Goal: Task Accomplishment & Management: Manage account settings

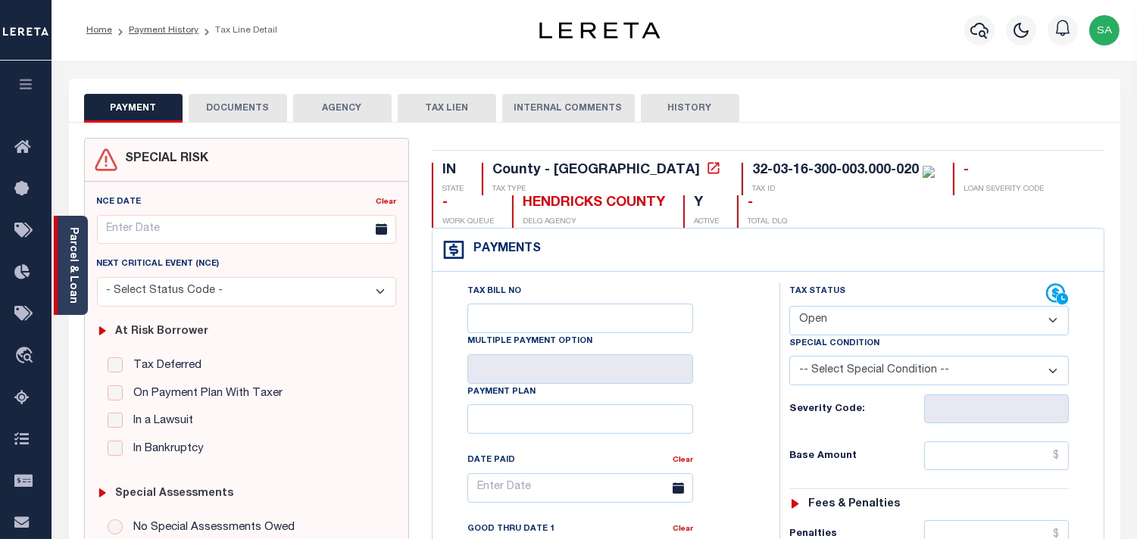
click at [68, 235] on link "Parcel & Loan" at bounding box center [72, 265] width 11 height 77
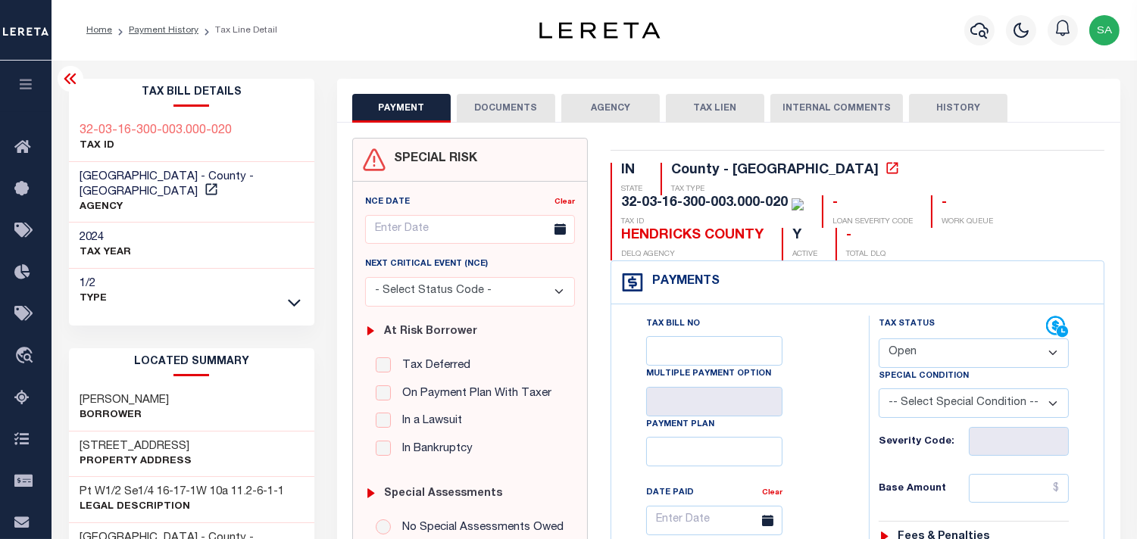
click at [839, 54] on div "Profile Sign out" at bounding box center [907, 30] width 438 height 53
click at [892, 36] on div "Profile Sign out" at bounding box center [907, 30] width 438 height 53
click at [953, 339] on select "- Select Status Code - Open Due/Unpaid Paid Incomplete No Tax Due Internal Refu…" at bounding box center [974, 354] width 190 height 30
select select "PYD"
click at [879, 339] on select "- Select Status Code - Open Due/Unpaid Paid Incomplete No Tax Due Internal Refu…" at bounding box center [974, 354] width 190 height 30
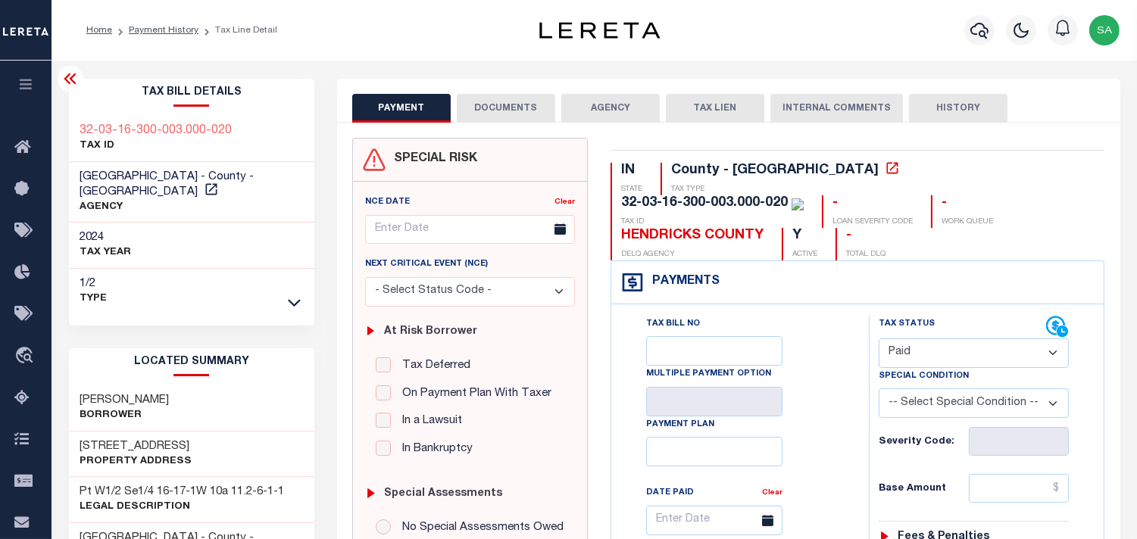
type input "[DATE]"
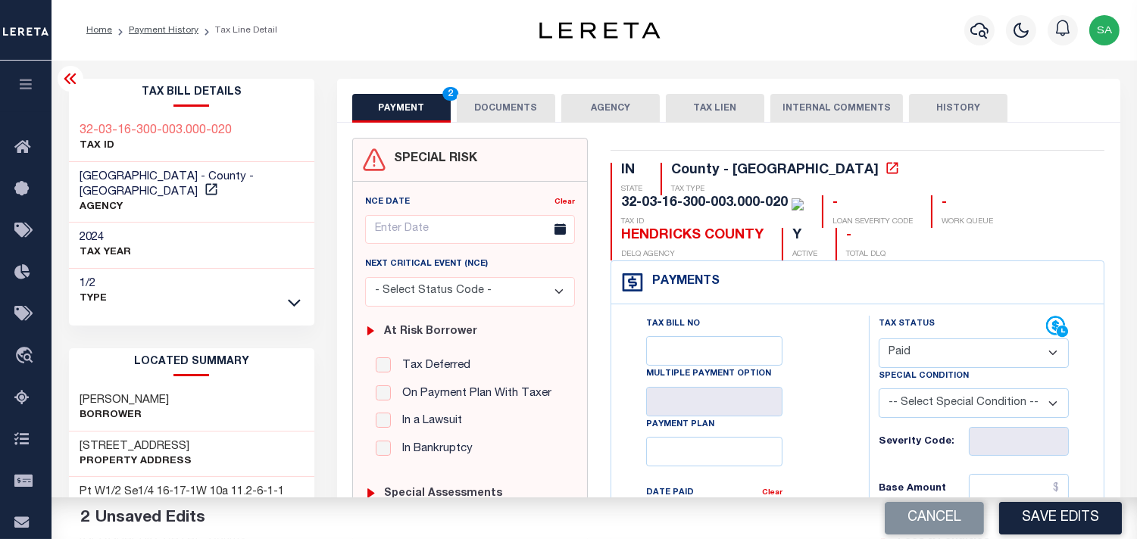
click at [539, 111] on button "DOCUMENTS" at bounding box center [506, 108] width 98 height 29
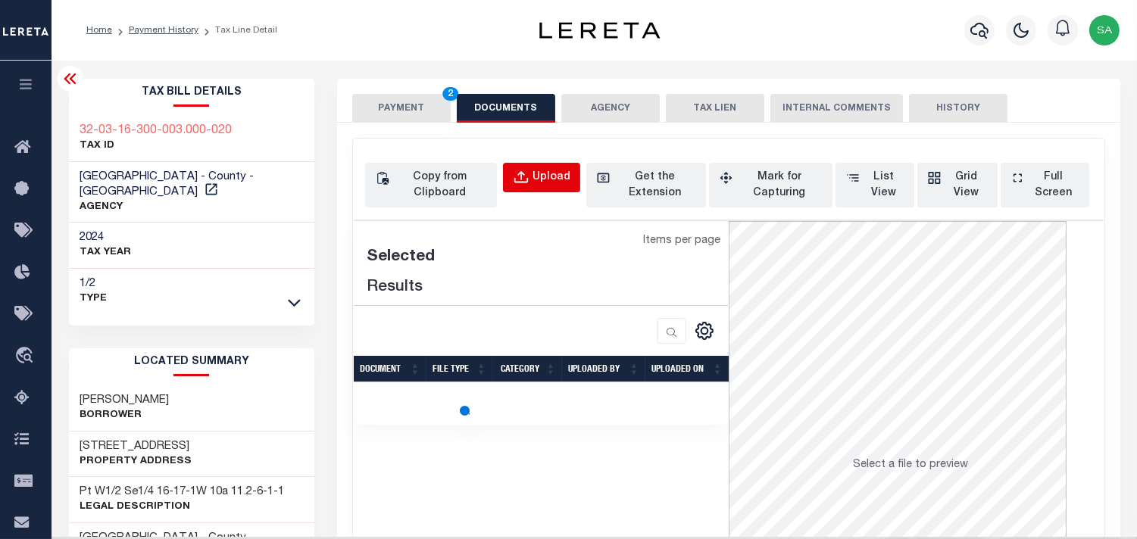
click at [541, 168] on button "Upload" at bounding box center [541, 178] width 77 height 30
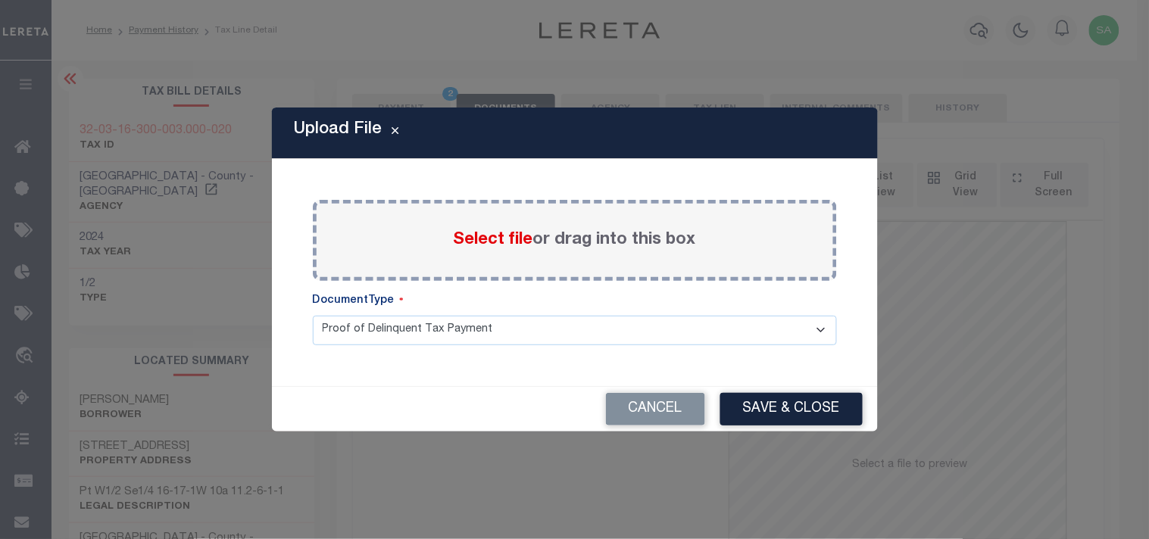
click at [582, 236] on label "Select file or drag into this box" at bounding box center [575, 240] width 242 height 25
click at [0, 0] on input "Select file or drag into this box" at bounding box center [0, 0] width 0 height 0
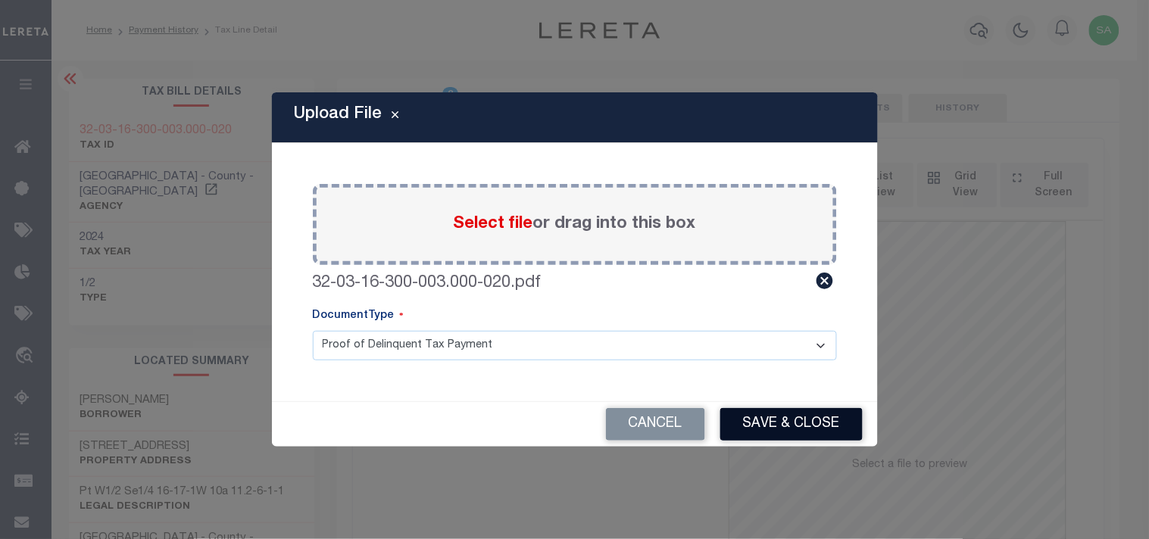
click at [829, 429] on button "Save & Close" at bounding box center [791, 424] width 142 height 33
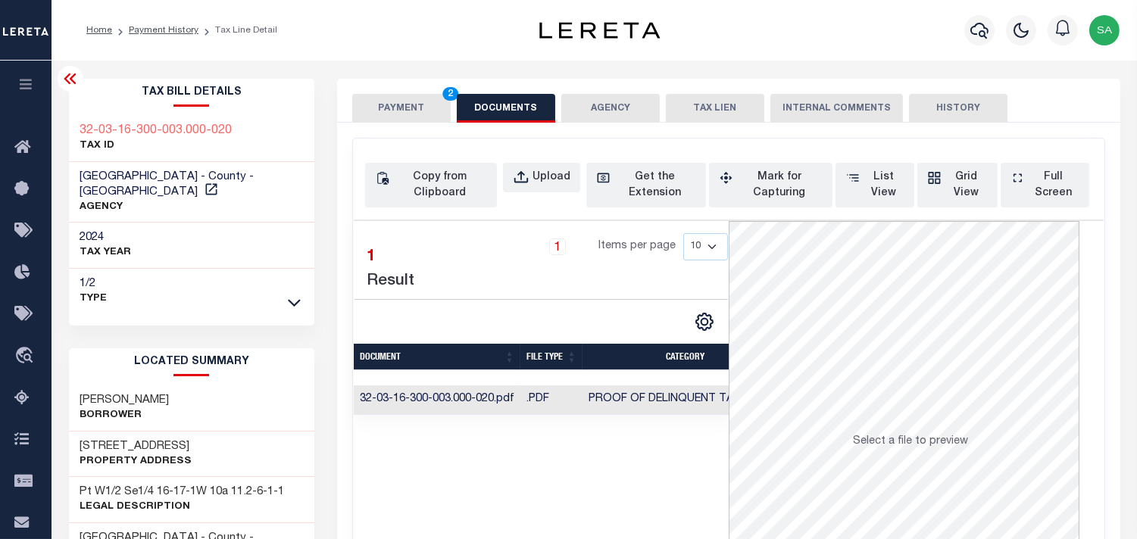
click at [568, 402] on td ".PDF" at bounding box center [551, 401] width 62 height 30
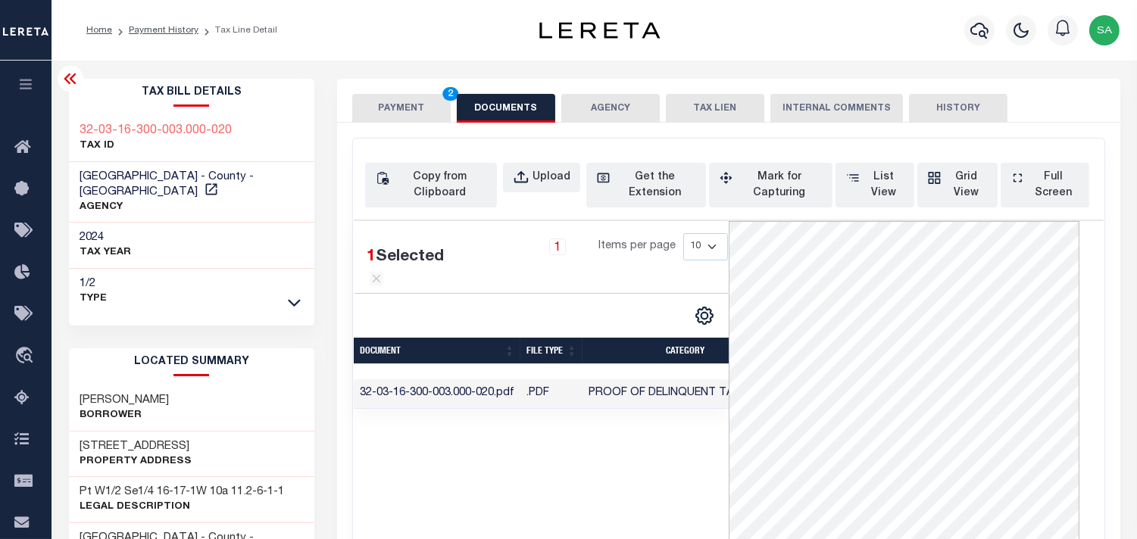
click at [380, 104] on button "PAYMENT 2" at bounding box center [401, 108] width 98 height 29
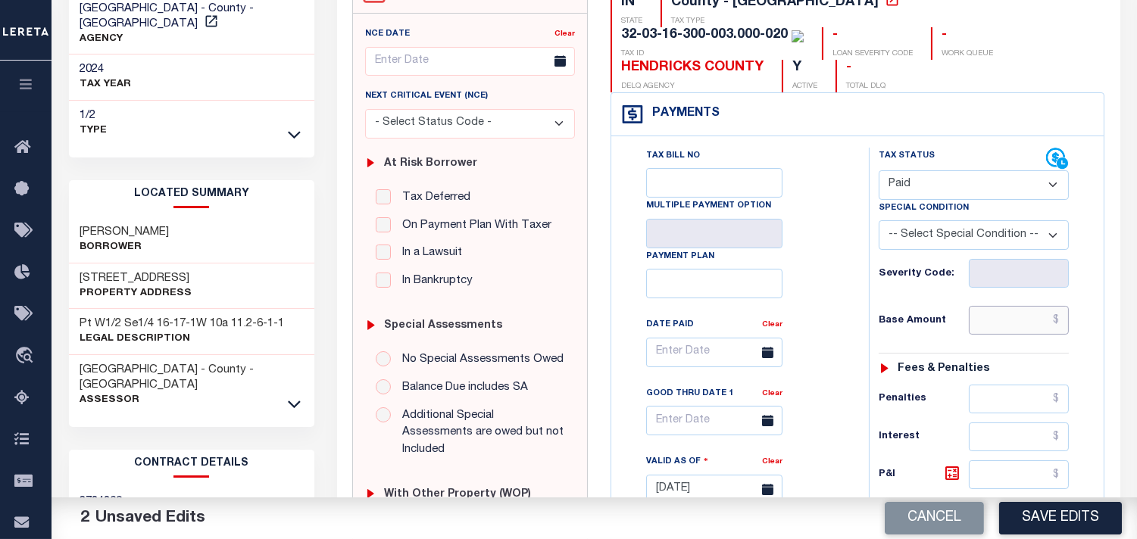
click at [1008, 306] on input "text" at bounding box center [1019, 320] width 100 height 29
paste input "1,344.28"
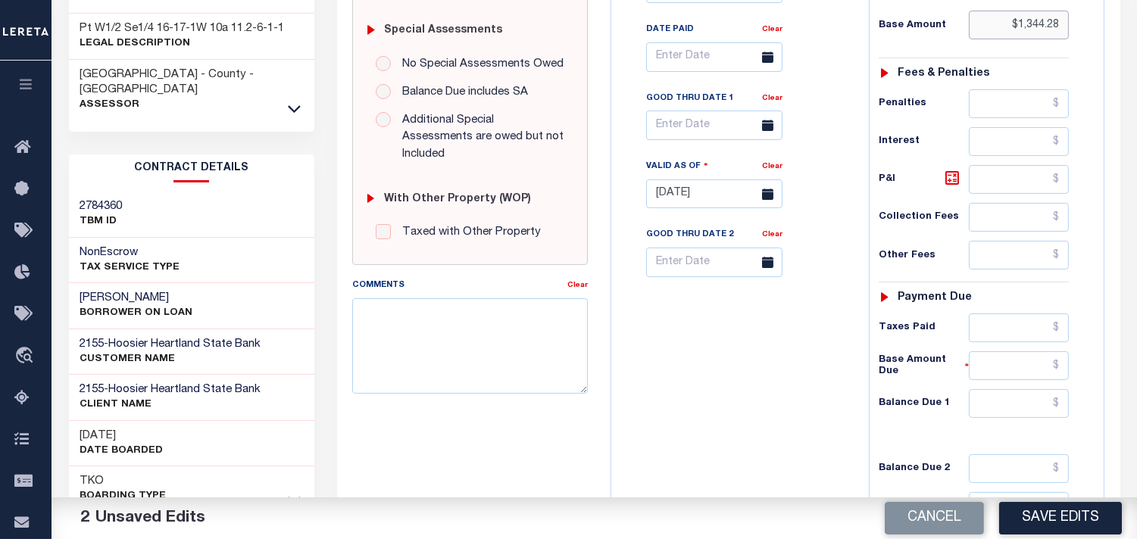
scroll to position [606, 0]
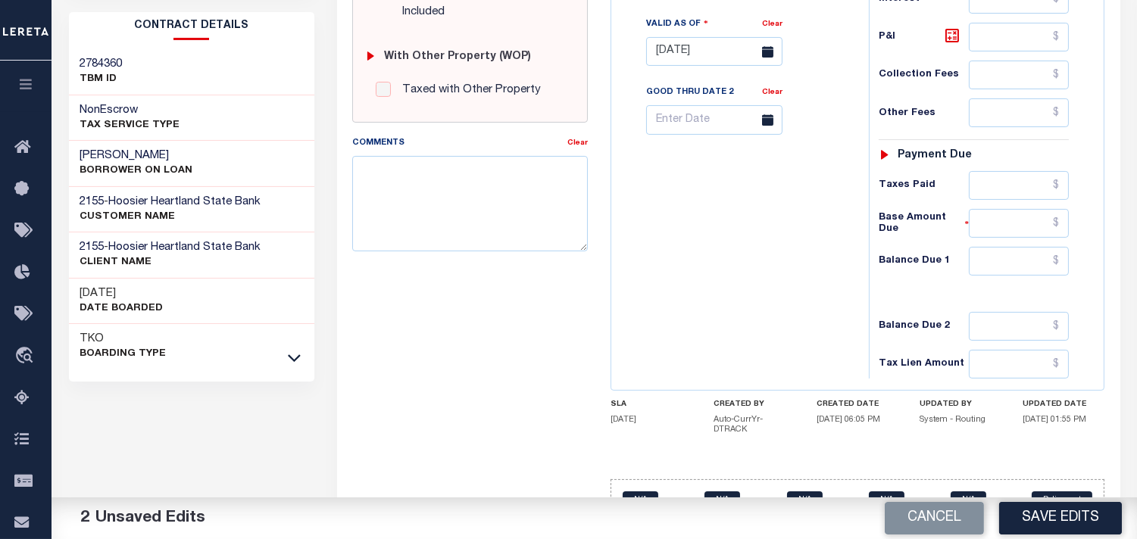
type input "$1,344.28"
drag, startPoint x: 1057, startPoint y: 230, endPoint x: 1013, endPoint y: 228, distance: 44.0
click at [1057, 247] on input "text" at bounding box center [1019, 261] width 100 height 29
type input "$0.00"
click at [1083, 503] on button "Save Edits" at bounding box center [1060, 518] width 123 height 33
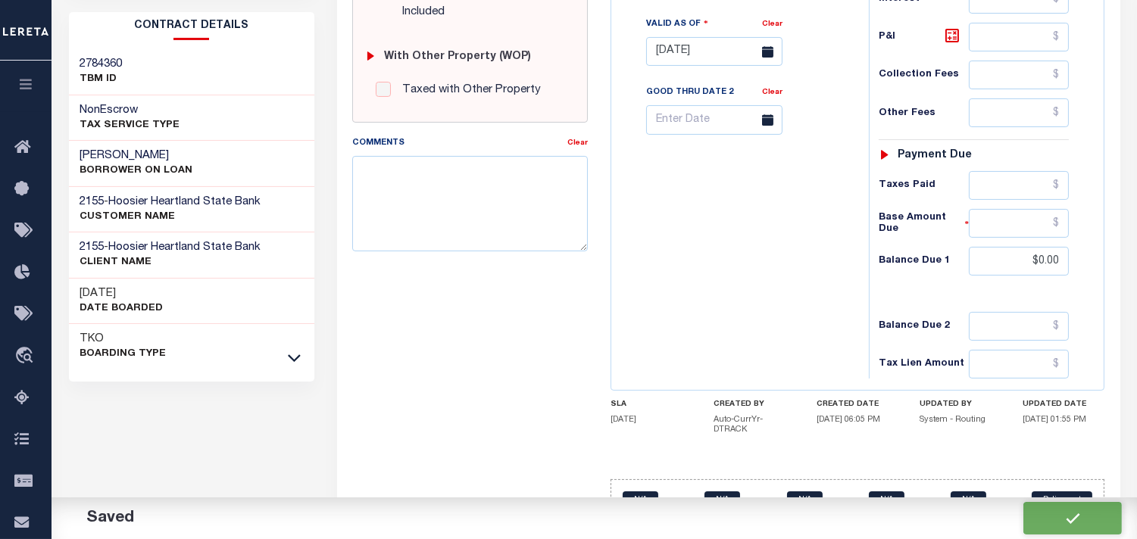
checkbox input "false"
type input "$1,344.28"
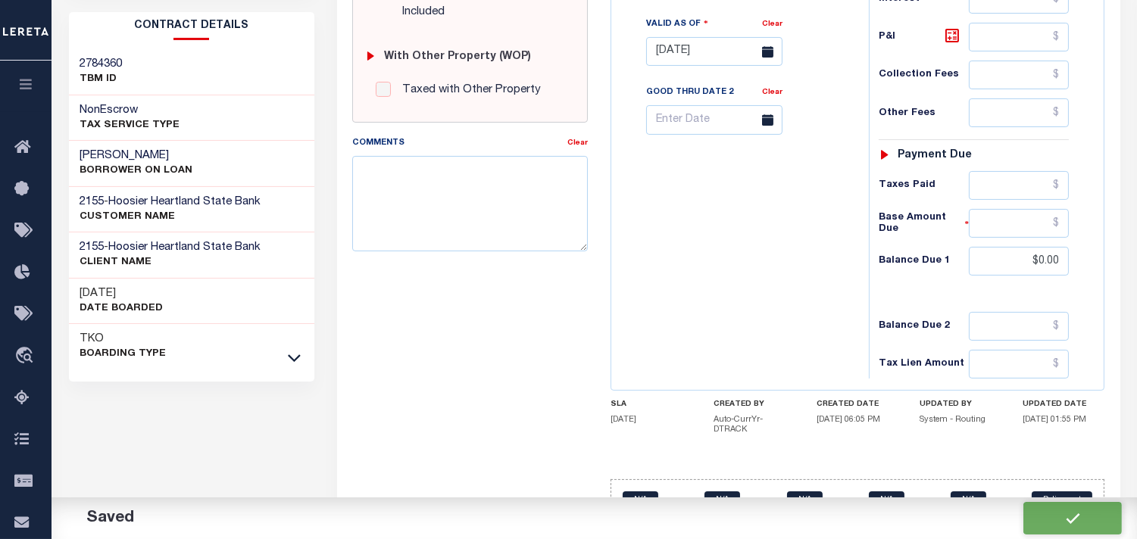
type input "$0"
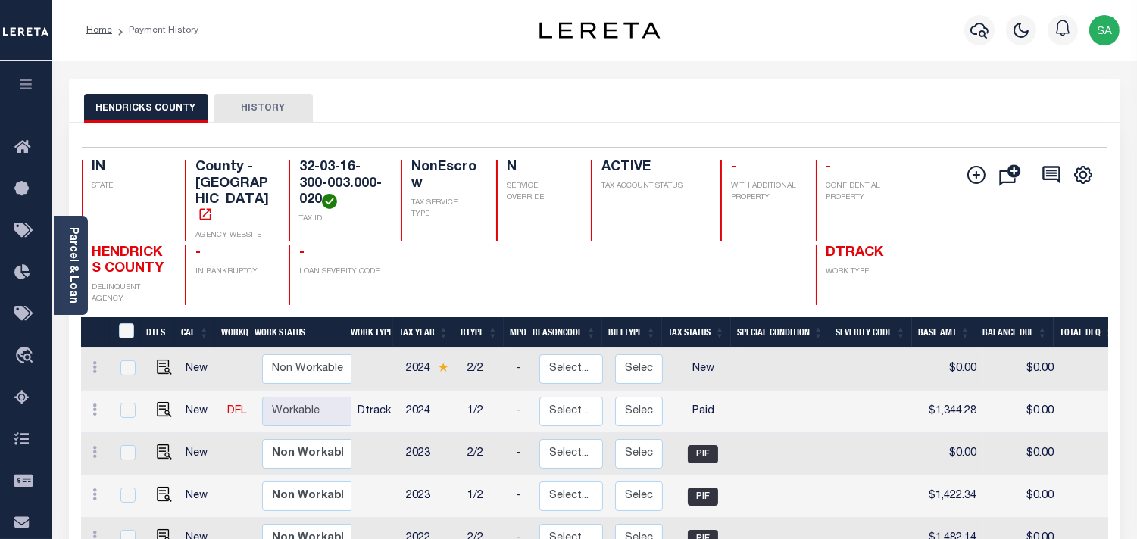
click at [680, 86] on div "HENDRICKS COUNTY HISTORY" at bounding box center [594, 101] width 1051 height 44
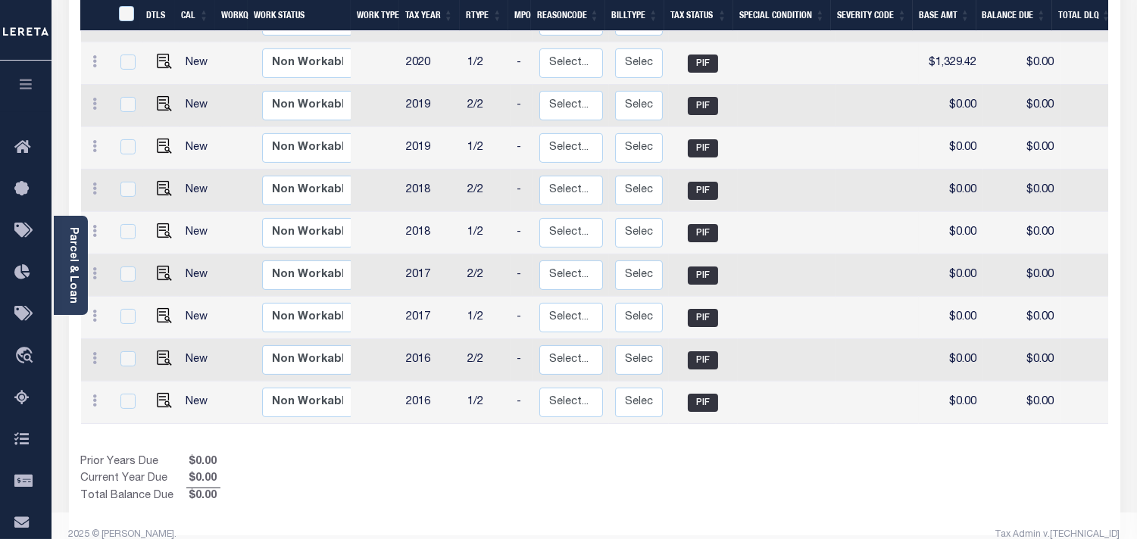
scroll to position [692, 0]
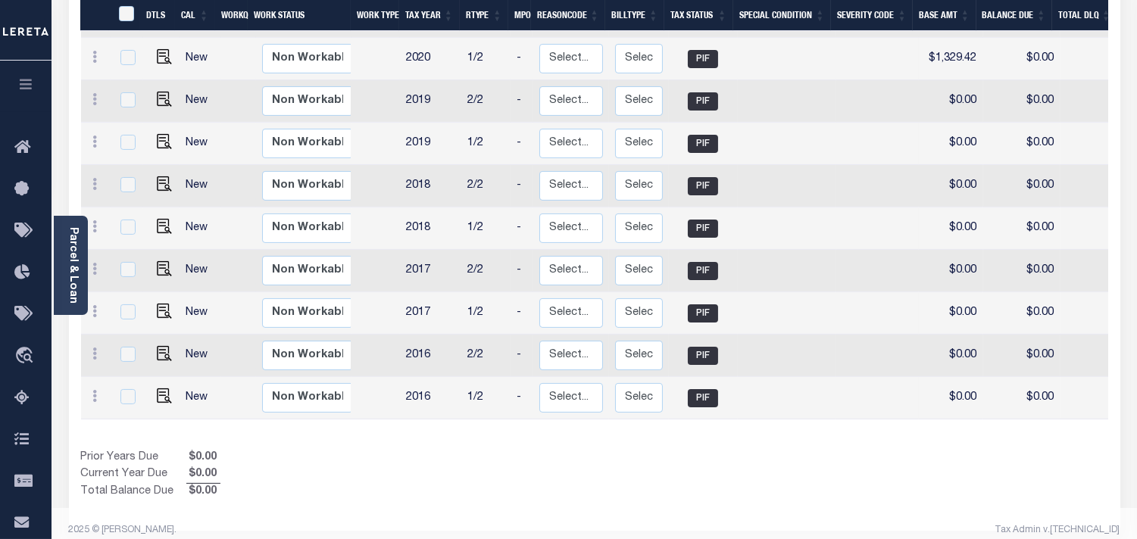
drag, startPoint x: 773, startPoint y: 418, endPoint x: 951, endPoint y: 426, distance: 178.2
click at [951, 426] on div "DTLS CAL WorkQ Work Status Work Type Tax Year RType MPO ReasonCode BillType Tax…" at bounding box center [594, 63] width 1027 height 876
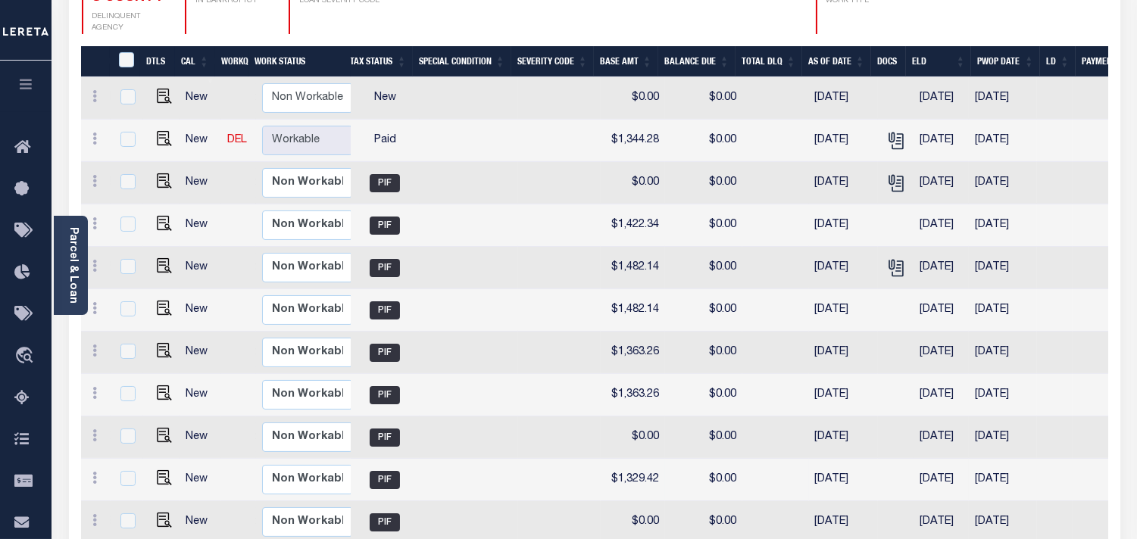
scroll to position [145, 0]
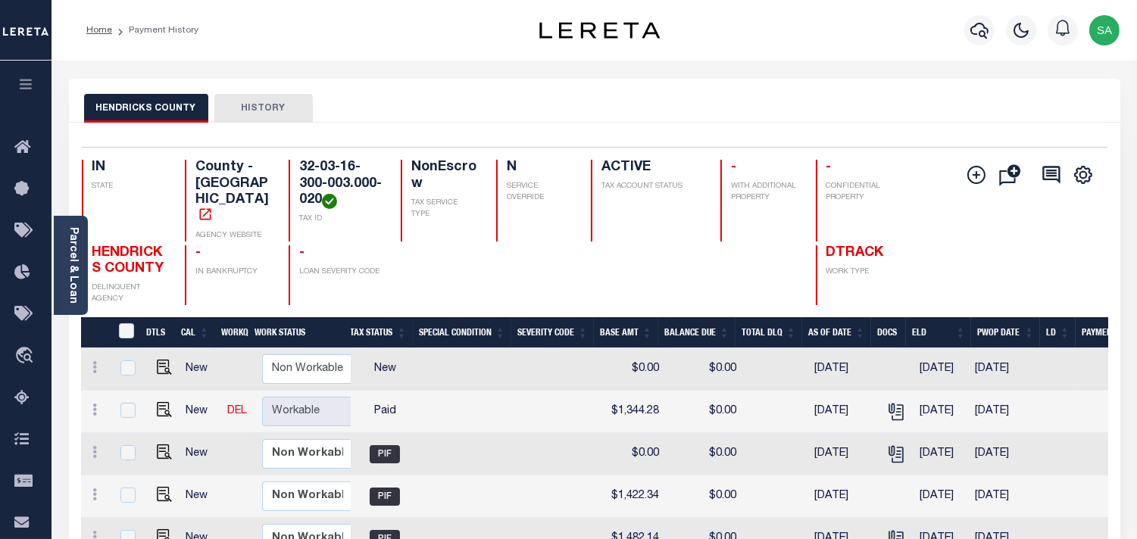
drag, startPoint x: 68, startPoint y: 270, endPoint x: 116, endPoint y: 180, distance: 102.7
click at [68, 270] on link "Parcel & Loan" at bounding box center [72, 265] width 11 height 77
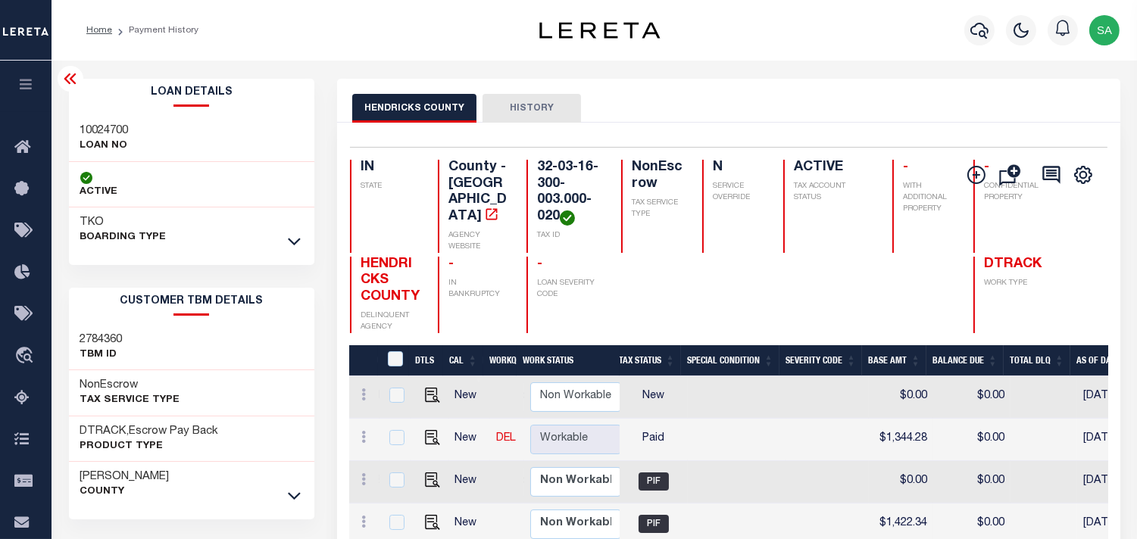
click at [101, 105] on h2 "Loan Details" at bounding box center [192, 93] width 246 height 28
click at [97, 116] on div "10024700 LOAN NO" at bounding box center [192, 139] width 246 height 46
copy h3 "10024700"
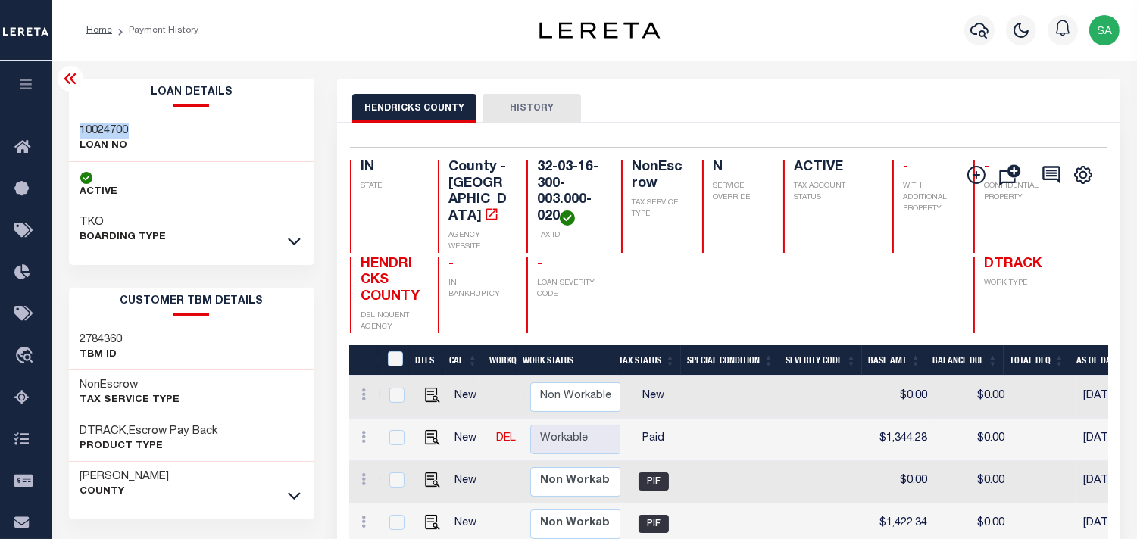
click at [549, 175] on h4 "32-03-16-300-003.000-020" at bounding box center [570, 193] width 67 height 66
copy div "32-03-16-300-003.000-020"
drag, startPoint x: 358, startPoint y: 251, endPoint x: 391, endPoint y: 303, distance: 61.4
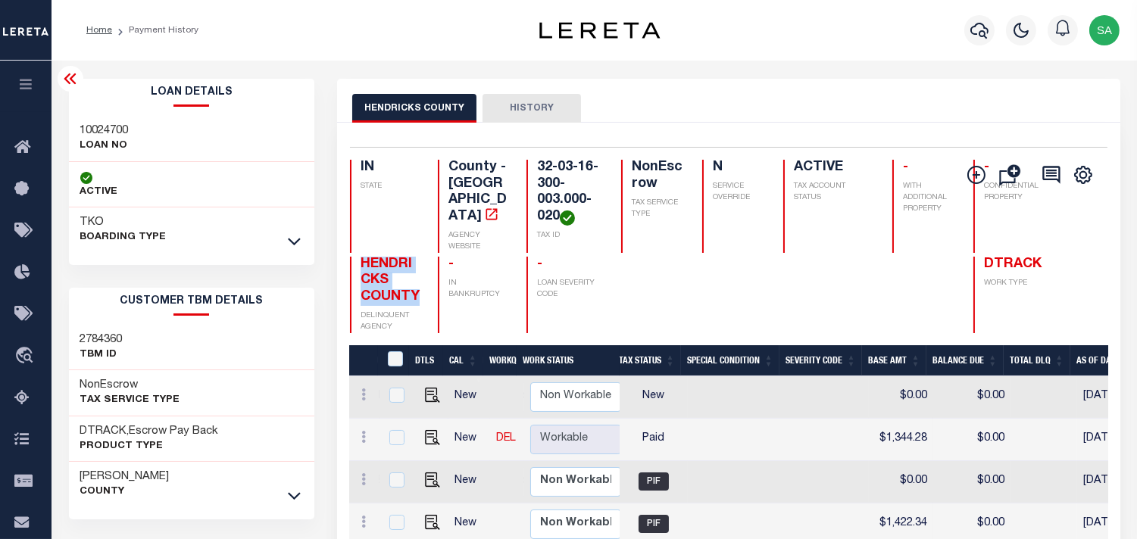
click at [391, 303] on div "HENDRICKS COUNTY DELINQUENT AGENCY" at bounding box center [385, 295] width 70 height 77
copy span "HENDRICKS COUNTY"
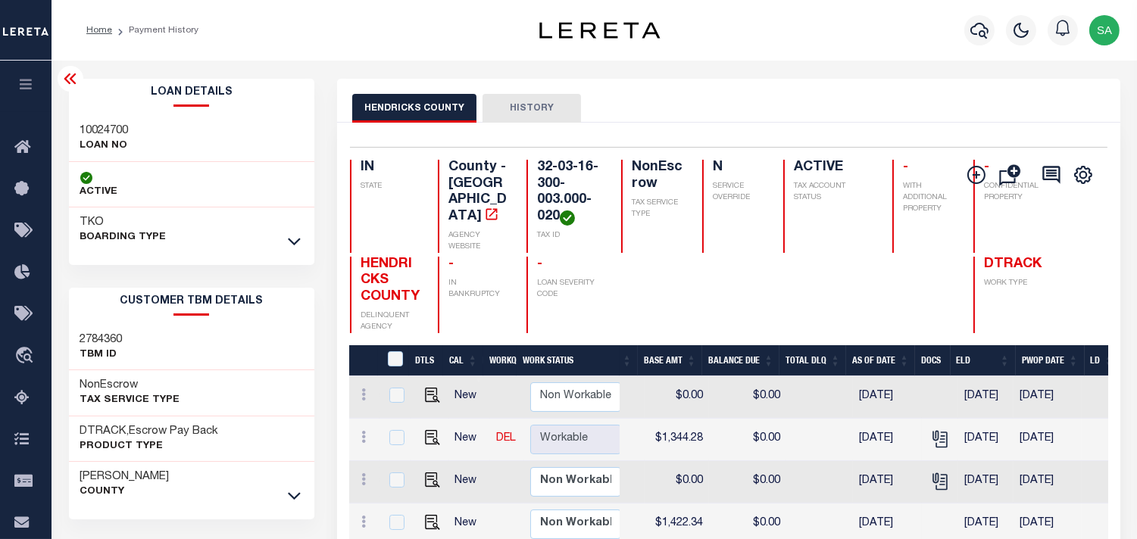
click at [759, 53] on div "Profile Sign out" at bounding box center [907, 30] width 438 height 53
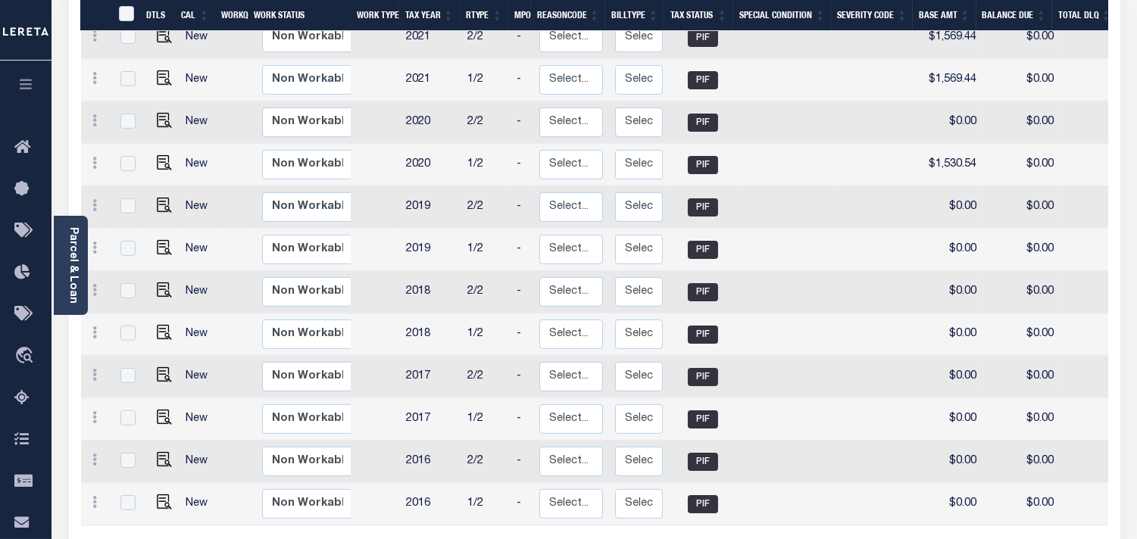
scroll to position [103, 0]
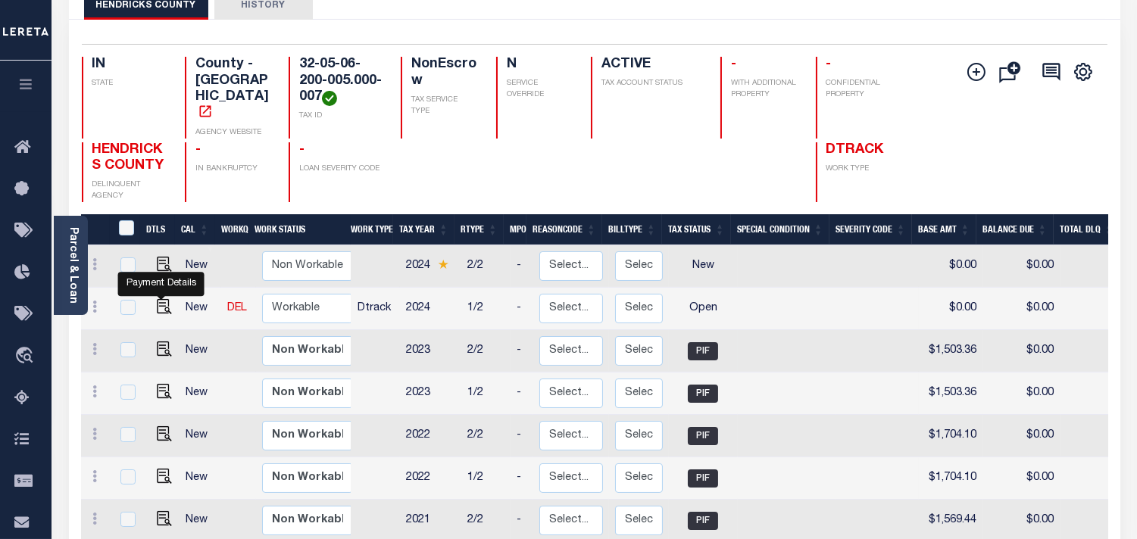
drag, startPoint x: 155, startPoint y: 294, endPoint x: 976, endPoint y: 332, distance: 822.0
click at [157, 299] on img "" at bounding box center [164, 306] width 15 height 15
checkbox input "true"
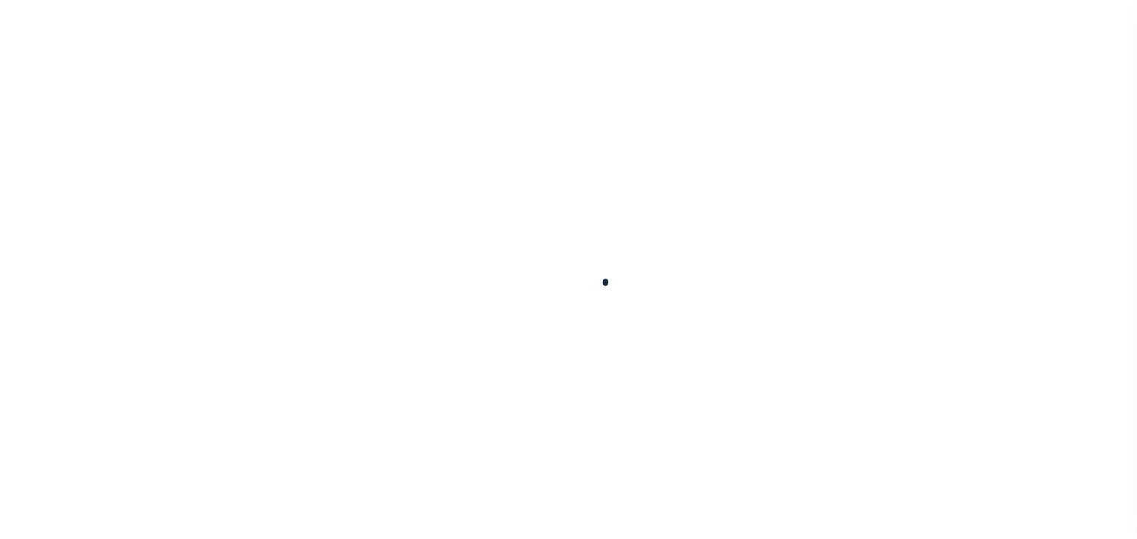
checkbox input "false"
type input "[DATE]"
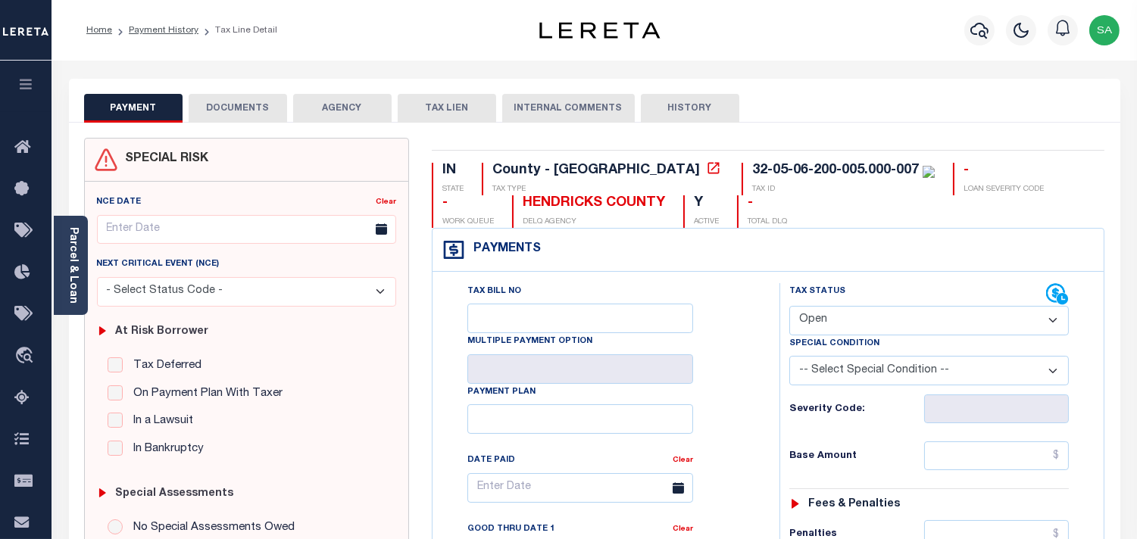
click at [873, 330] on select "- Select Status Code - Open Due/Unpaid Paid Incomplete No Tax Due Internal Refu…" at bounding box center [929, 321] width 280 height 30
select select "PYD"
click at [789, 307] on select "- Select Status Code - Open Due/Unpaid Paid Incomplete No Tax Due Internal Refu…" at bounding box center [929, 321] width 280 height 30
type input "[DATE]"
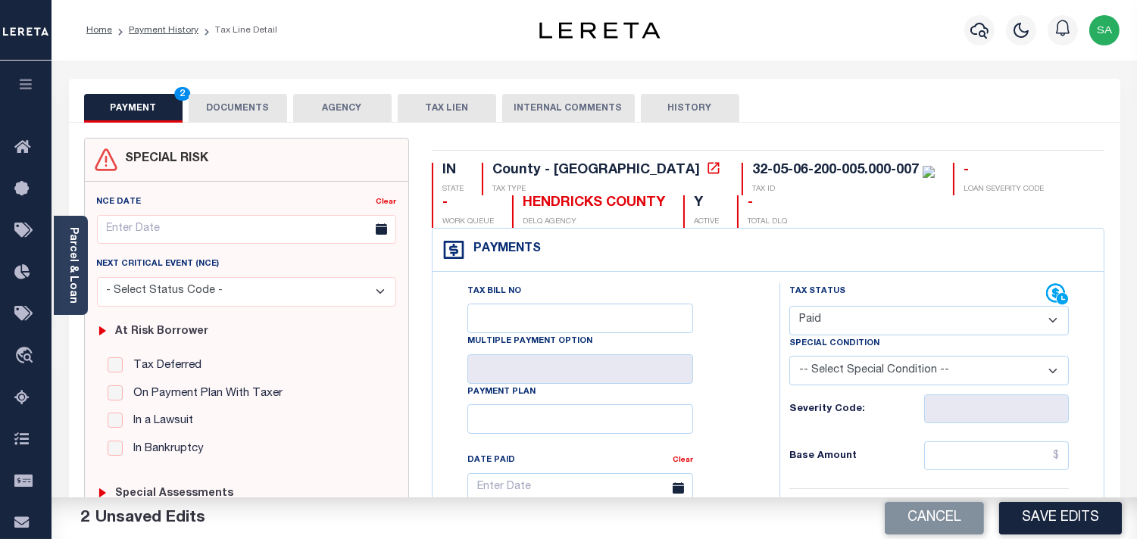
click at [261, 104] on button "DOCUMENTS" at bounding box center [238, 108] width 98 height 29
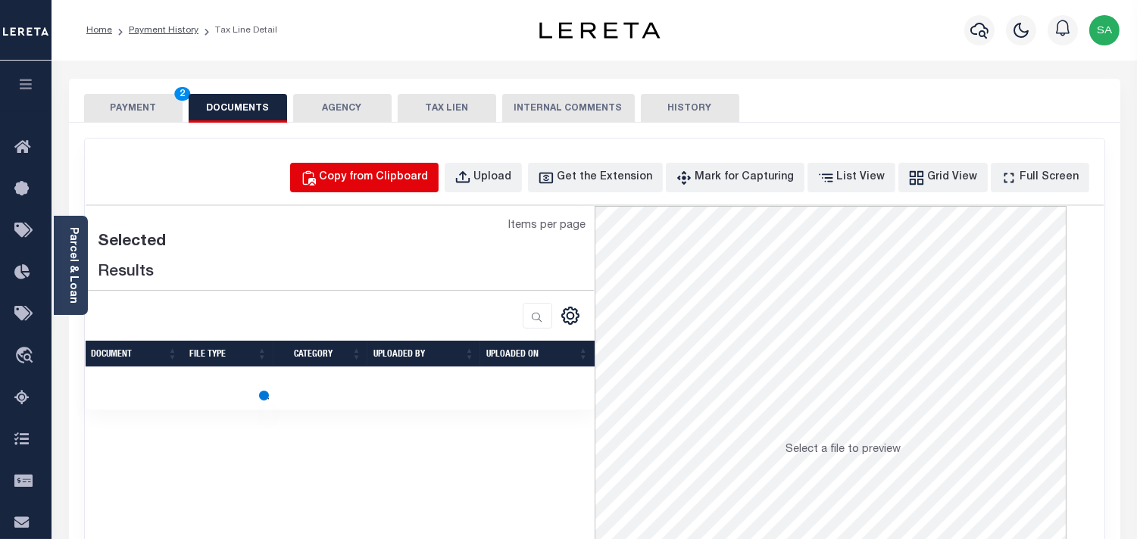
click at [439, 185] on button "Copy from Clipboard" at bounding box center [364, 178] width 148 height 30
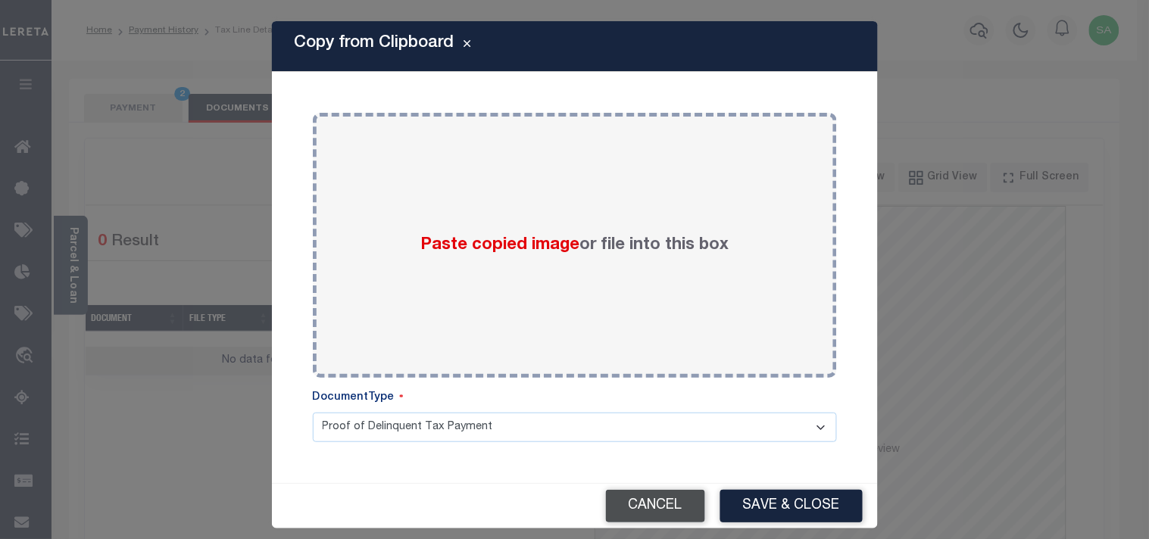
click at [661, 508] on button "Cancel" at bounding box center [655, 506] width 99 height 33
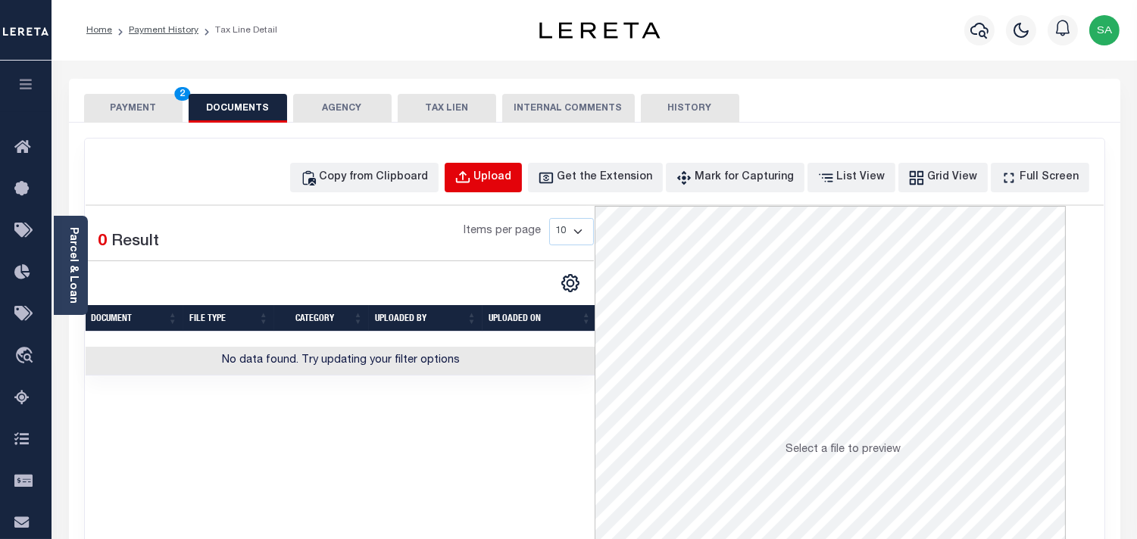
click at [512, 175] on div "Upload" at bounding box center [493, 178] width 38 height 17
select select "POP"
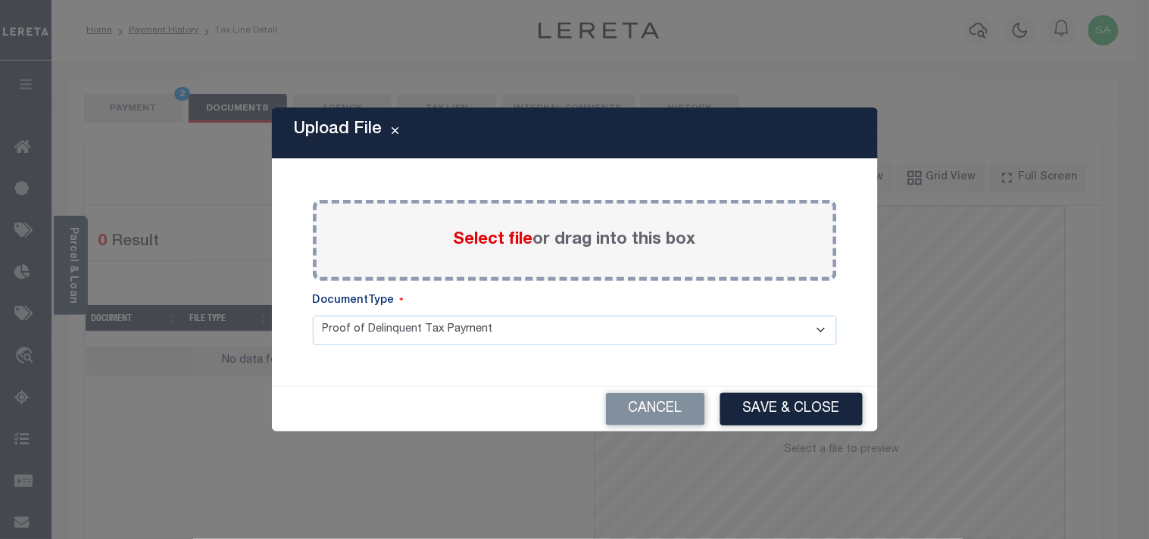
click at [556, 244] on label "Select file or drag into this box" at bounding box center [575, 240] width 242 height 25
click at [0, 0] on input "Select file or drag into this box" at bounding box center [0, 0] width 0 height 0
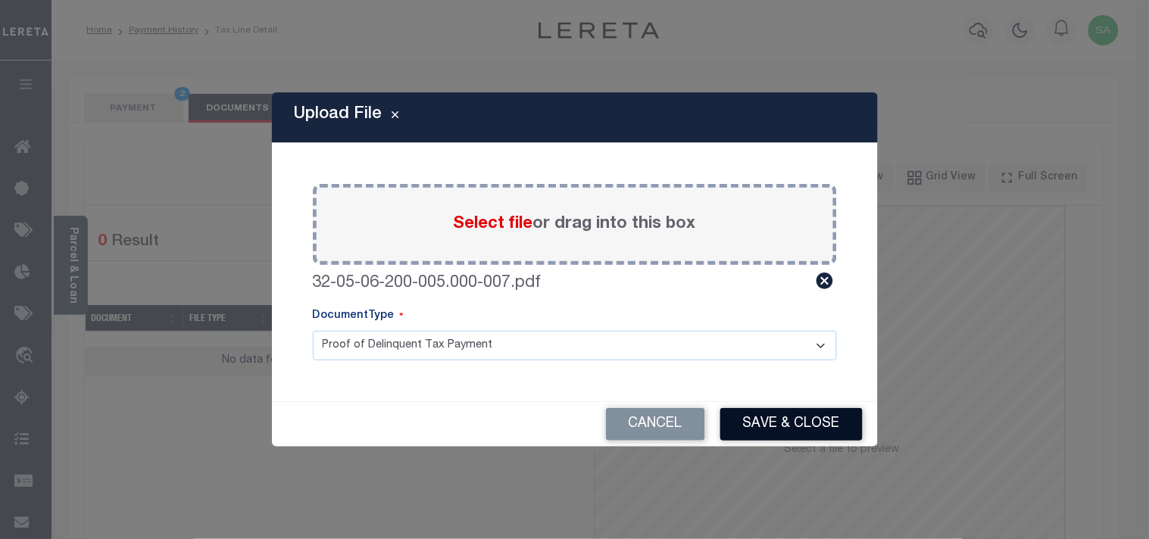
click at [786, 436] on button "Save & Close" at bounding box center [791, 424] width 142 height 33
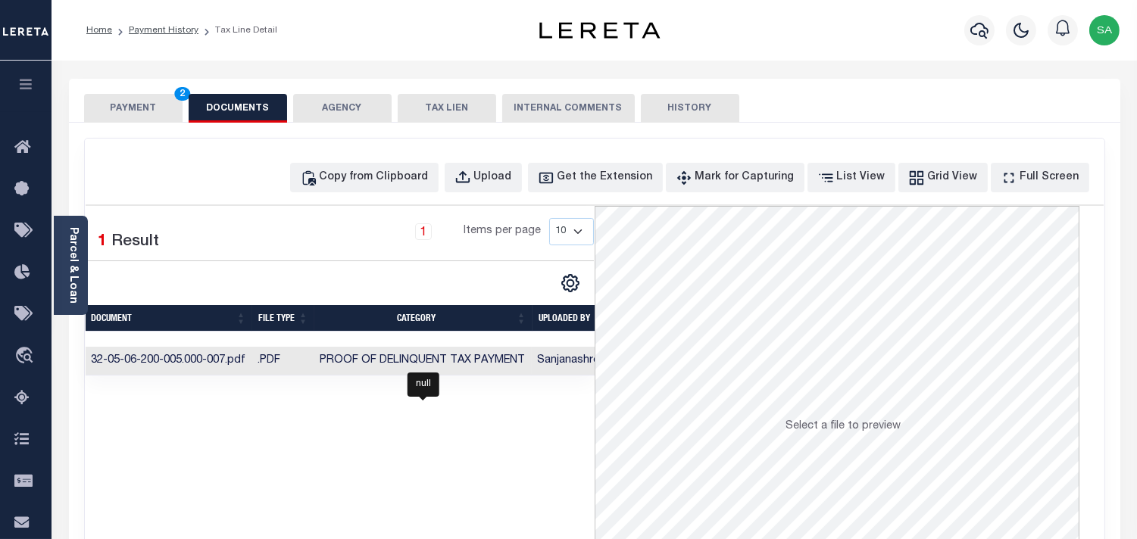
drag, startPoint x: 425, startPoint y: 365, endPoint x: 222, endPoint y: 289, distance: 216.7
click at [425, 365] on span "Proof of Delinquent Tax Payment" at bounding box center [422, 360] width 205 height 11
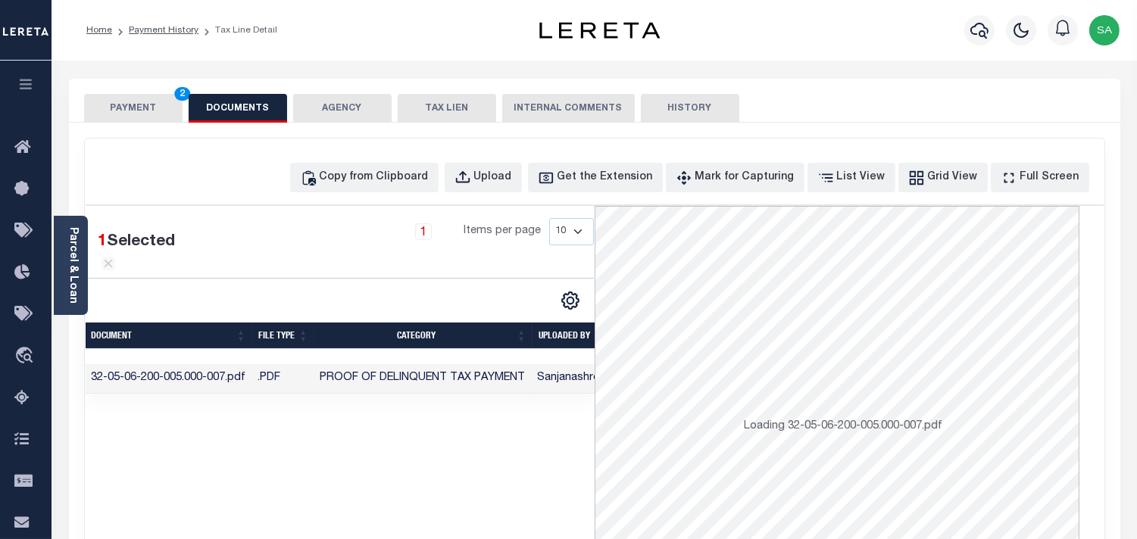
click at [145, 112] on button "PAYMENT 2" at bounding box center [133, 108] width 98 height 29
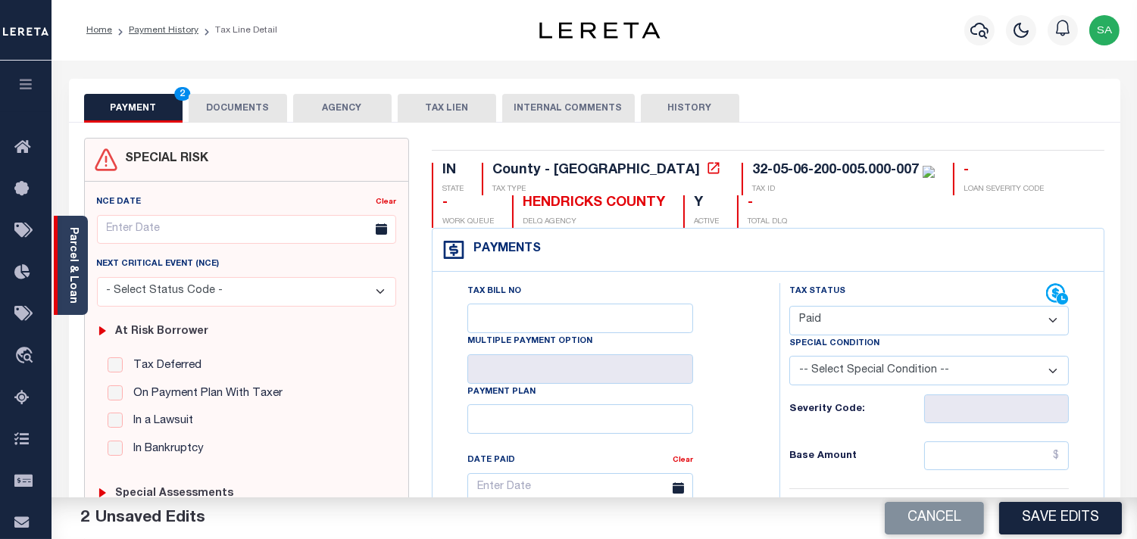
click at [80, 267] on div "Parcel & Loan" at bounding box center [71, 265] width 34 height 99
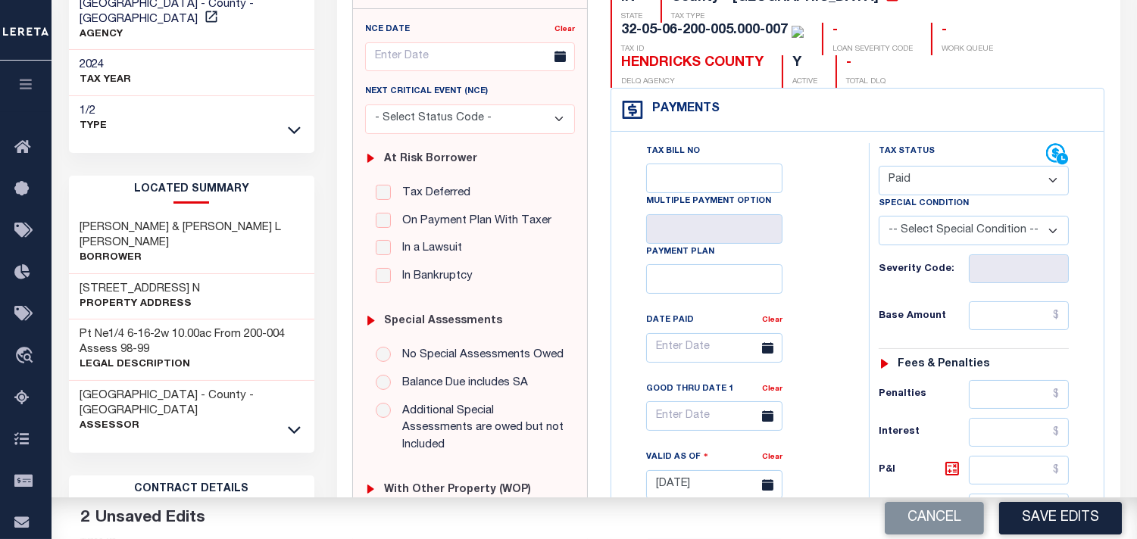
scroll to position [252, 0]
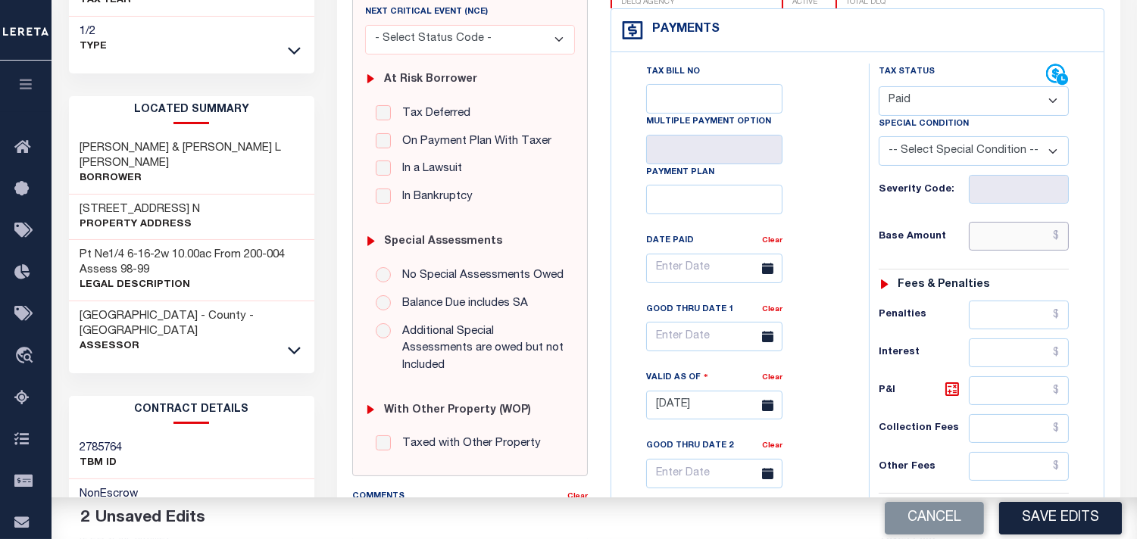
click at [995, 222] on input "text" at bounding box center [1019, 236] width 100 height 29
paste input "1,540.38"
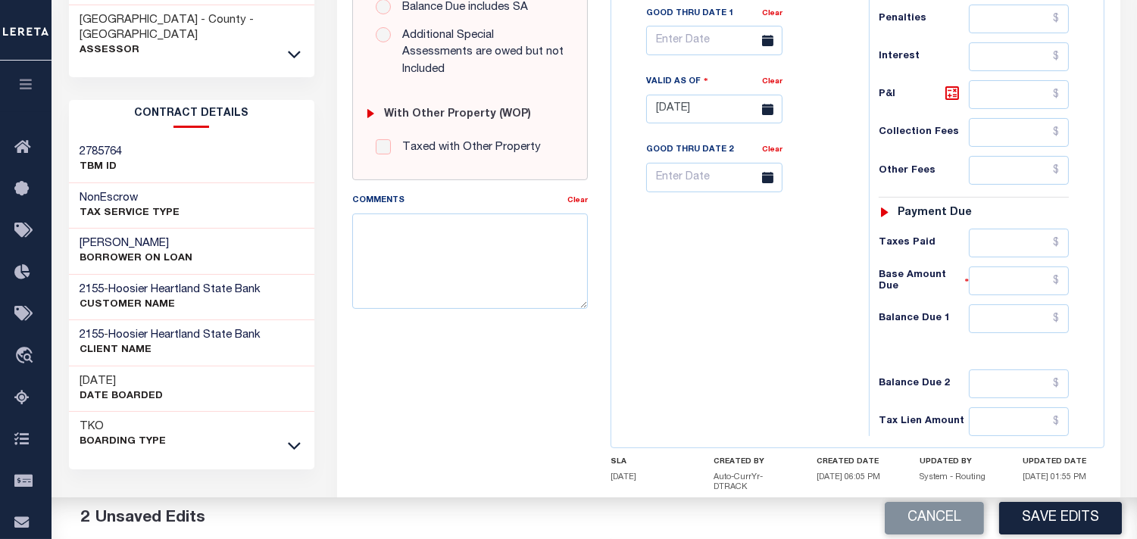
scroll to position [606, 0]
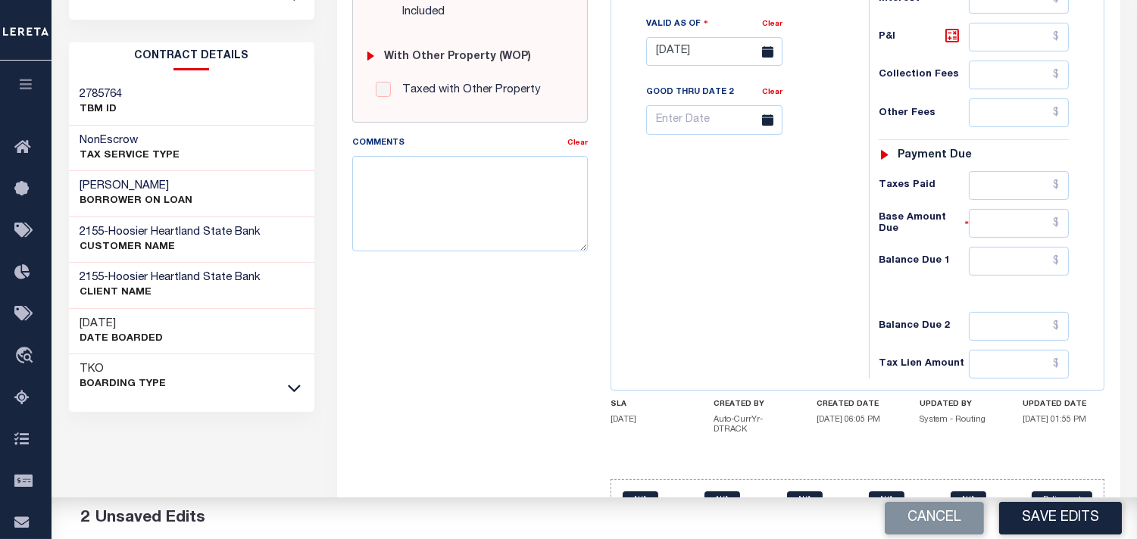
type input "$1,540.38"
click at [1014, 247] on input "text" at bounding box center [1019, 261] width 100 height 29
type input "$0.00"
click at [1060, 531] on button "Save Edits" at bounding box center [1060, 518] width 123 height 33
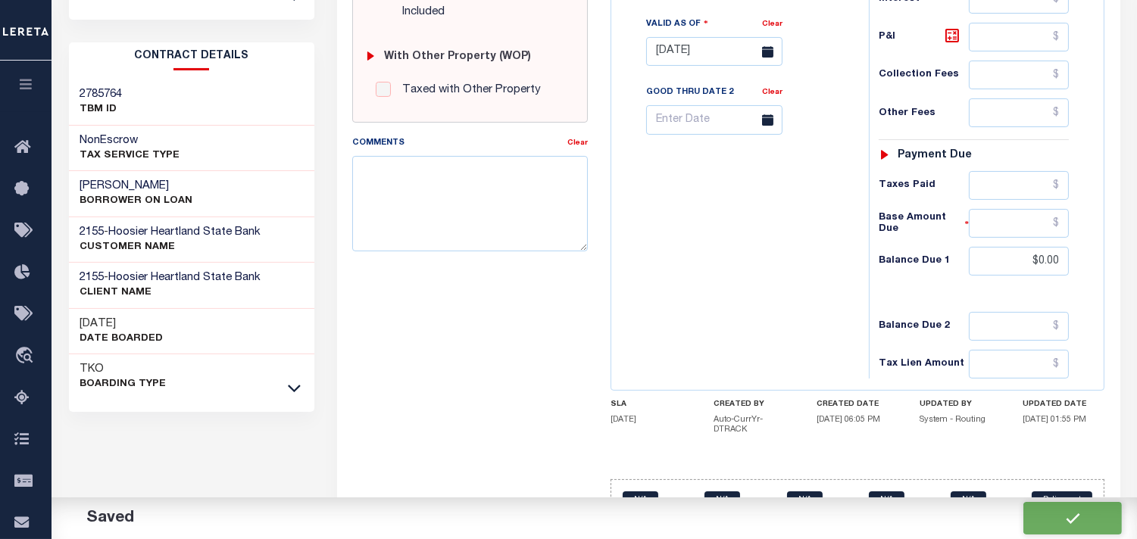
checkbox input "false"
type input "$1,540.38"
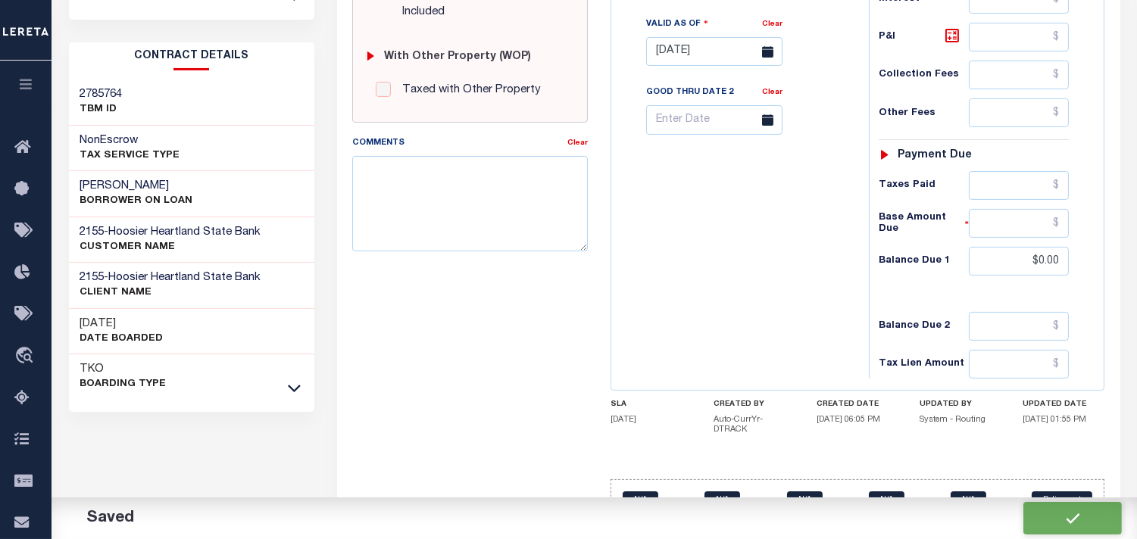
type input "$0"
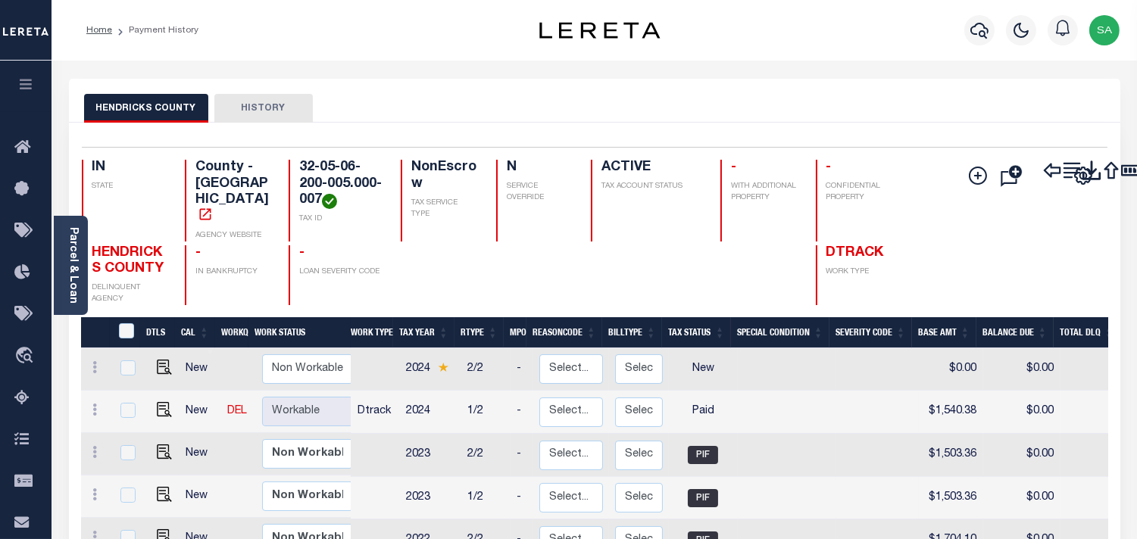
click at [882, 58] on div "Home Payment History Profile" at bounding box center [594, 30] width 1085 height 61
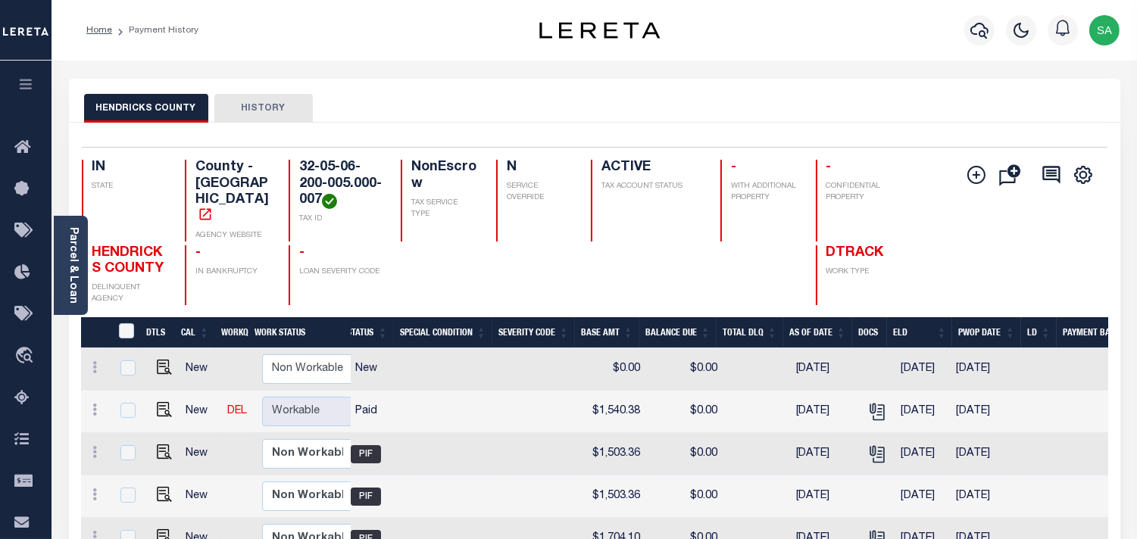
click at [78, 261] on link "Parcel & Loan" at bounding box center [72, 265] width 11 height 77
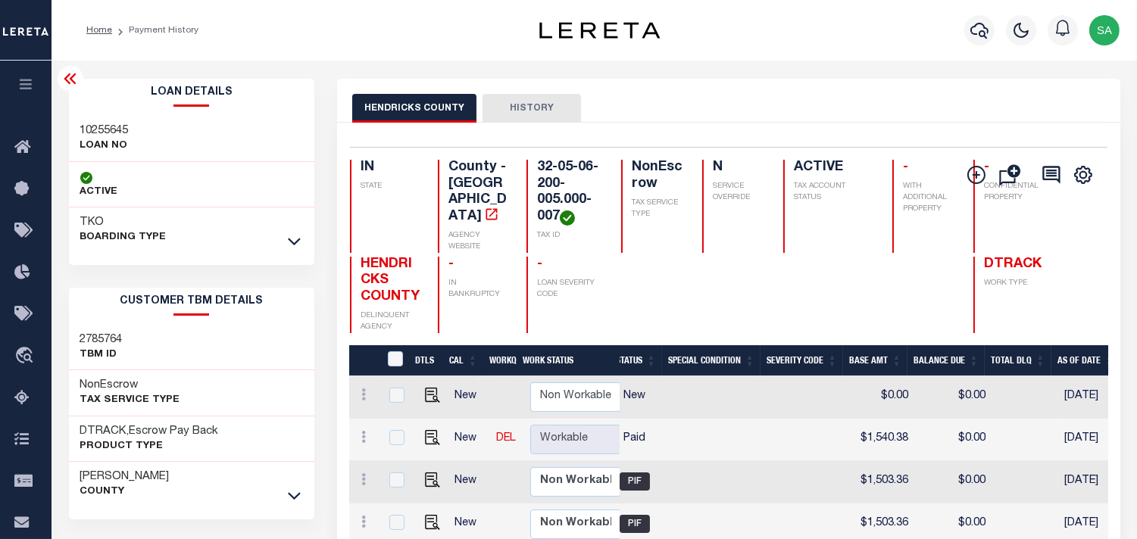
click at [94, 124] on h3 "10255645" at bounding box center [104, 130] width 48 height 15
copy h3 "10255645"
click at [537, 172] on h4 "32-05-06-200-005.000-007" at bounding box center [570, 193] width 67 height 66
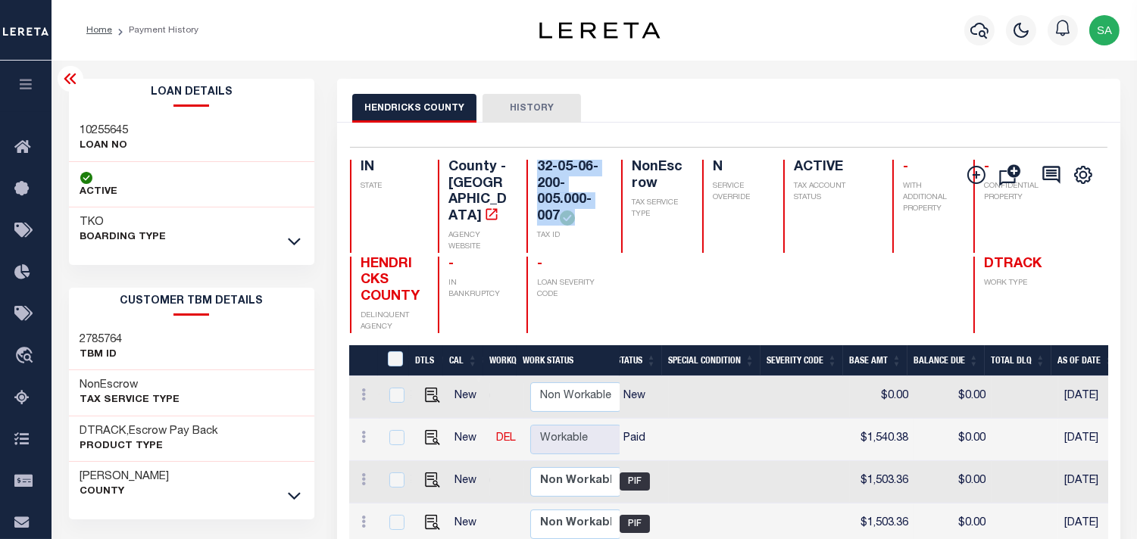
click at [537, 172] on h4 "32-05-06-200-005.000-007" at bounding box center [570, 193] width 67 height 66
copy div "32-05-06-200-005.000-007"
click at [823, 89] on div "HENDRICKS COUNTY HISTORY" at bounding box center [728, 101] width 783 height 44
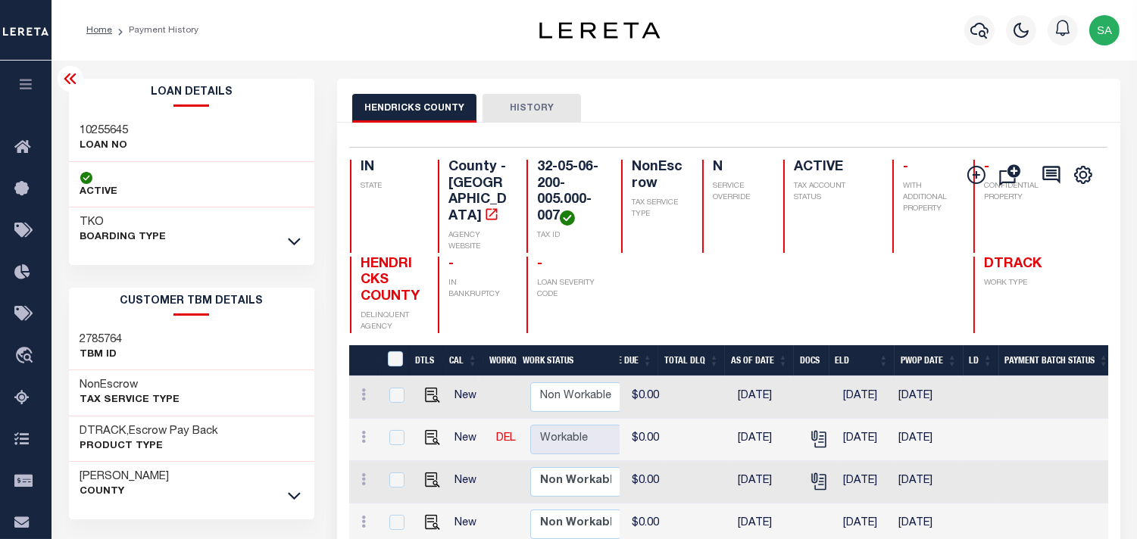
drag, startPoint x: 726, startPoint y: 106, endPoint x: 451, endPoint y: 4, distance: 292.7
click at [726, 106] on div "HENDRICKS COUNTY HISTORY" at bounding box center [728, 108] width 753 height 28
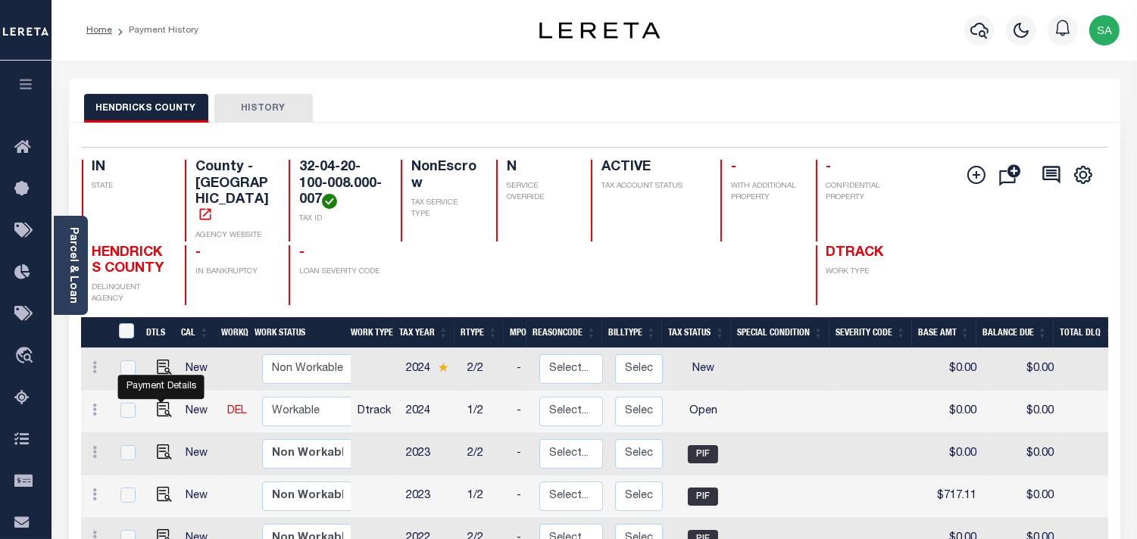
drag, startPoint x: 164, startPoint y: 398, endPoint x: 673, endPoint y: 417, distance: 508.6
click at [164, 402] on img "" at bounding box center [164, 409] width 15 height 15
checkbox input "true"
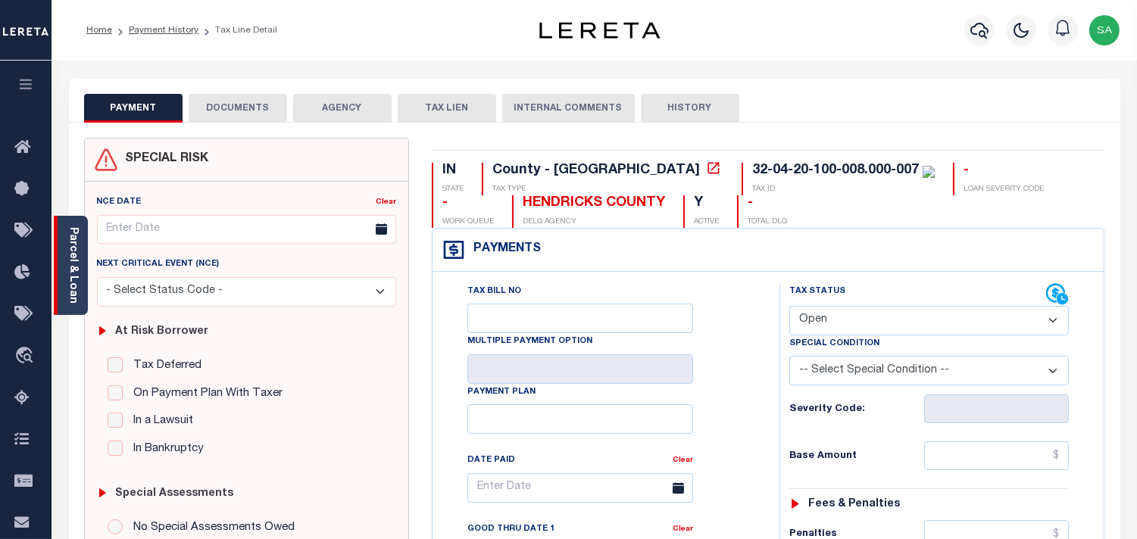
click at [77, 283] on link "Parcel & Loan" at bounding box center [72, 265] width 11 height 77
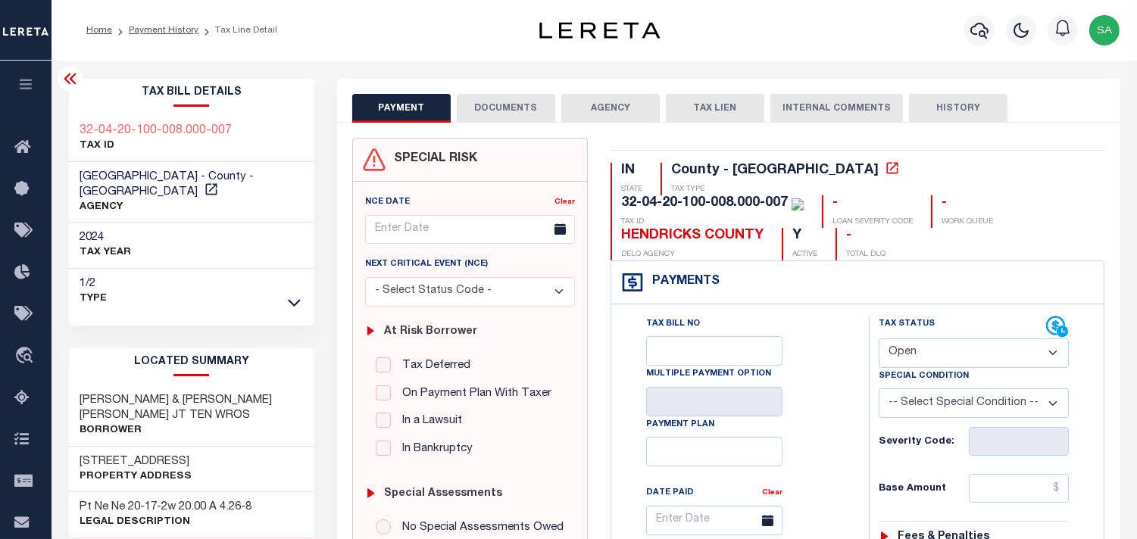
drag, startPoint x: 926, startPoint y: 315, endPoint x: 924, endPoint y: 335, distance: 19.8
click at [926, 339] on select "- Select Status Code - Open Due/Unpaid Paid Incomplete No Tax Due Internal Refu…" at bounding box center [974, 354] width 190 height 30
select select "PYD"
click at [879, 339] on select "- Select Status Code - Open Due/Unpaid Paid Incomplete No Tax Due Internal Refu…" at bounding box center [974, 354] width 190 height 30
type input "[DATE]"
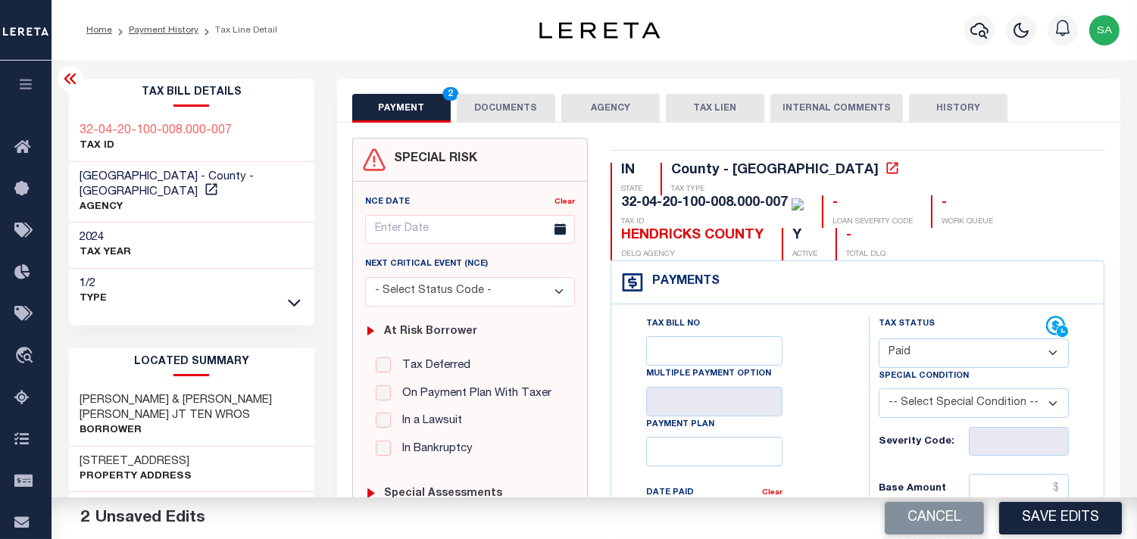
click at [511, 106] on button "DOCUMENTS" at bounding box center [506, 108] width 98 height 29
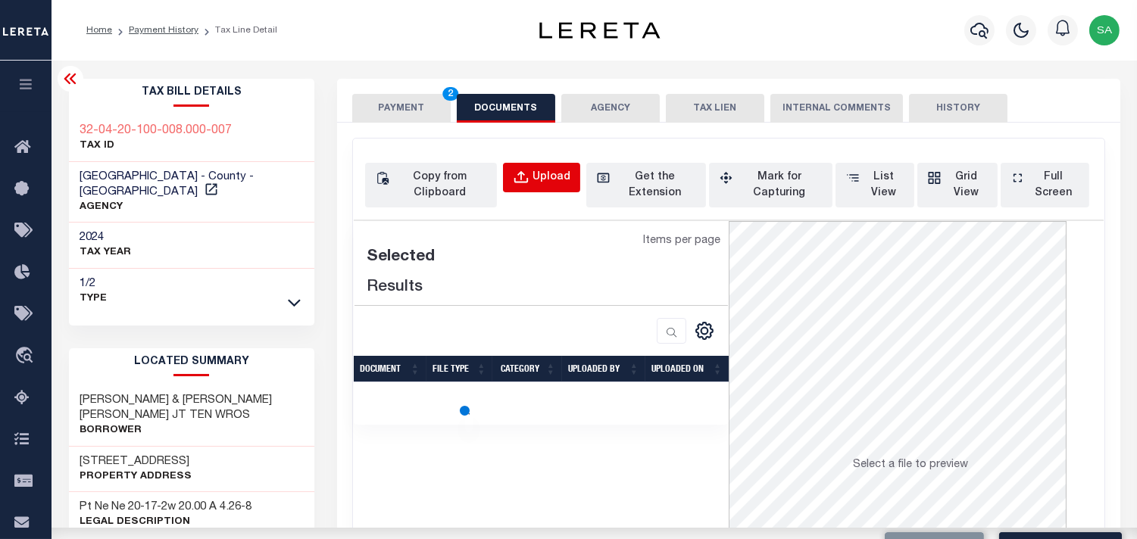
click at [541, 165] on button "Upload" at bounding box center [541, 178] width 77 height 30
select select "POP"
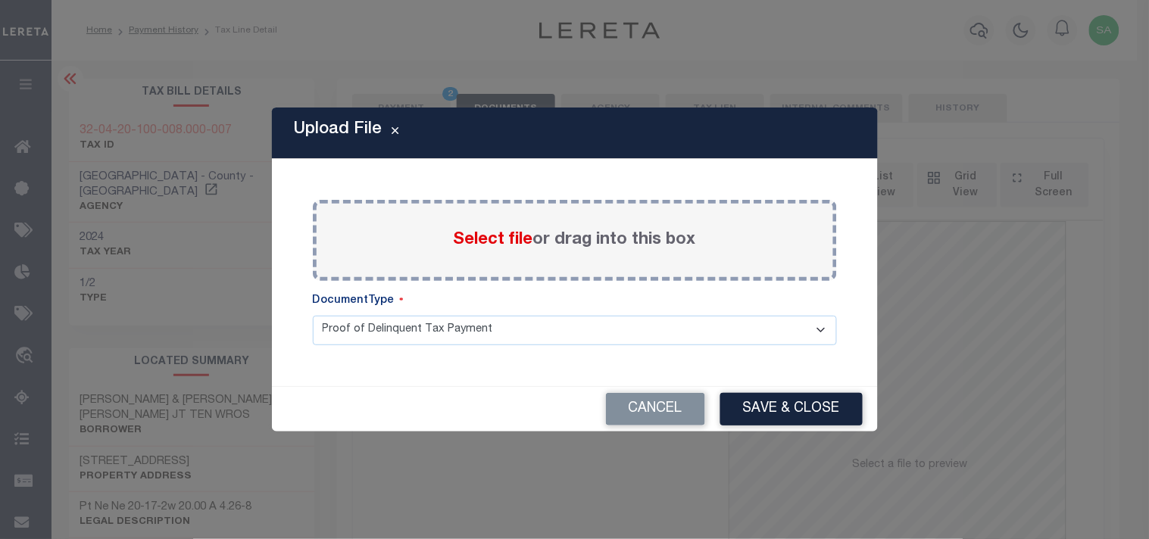
click at [566, 236] on label "Select file or drag into this box" at bounding box center [575, 240] width 242 height 25
click at [0, 0] on input "Select file or drag into this box" at bounding box center [0, 0] width 0 height 0
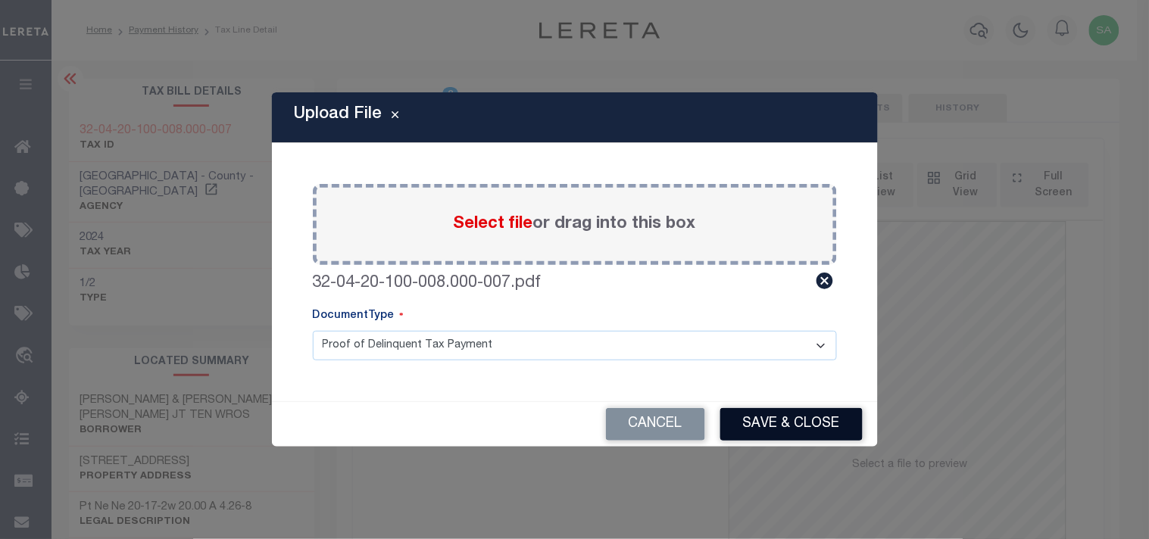
click at [769, 417] on button "Save & Close" at bounding box center [791, 424] width 142 height 33
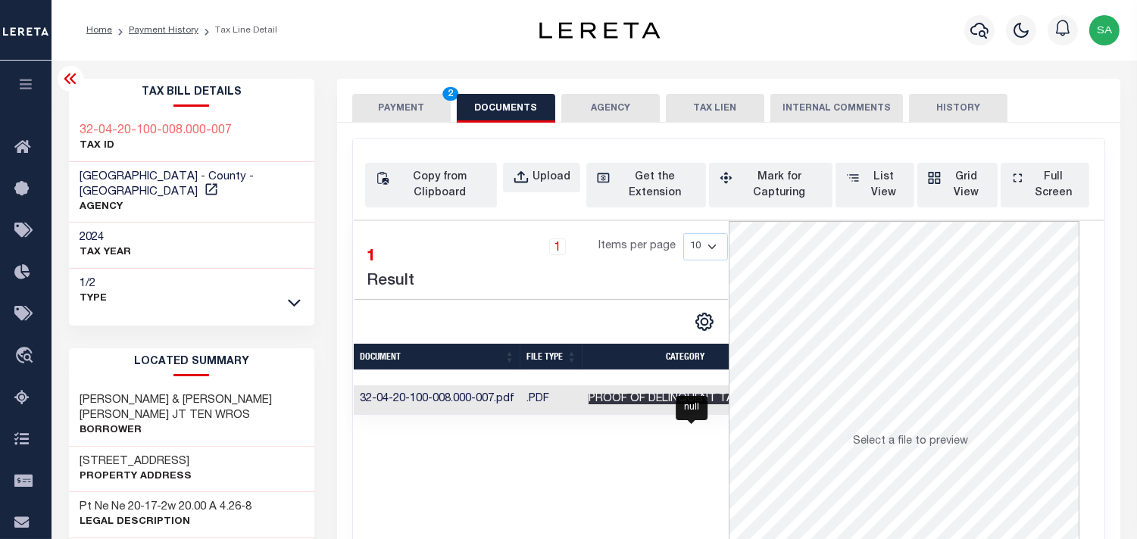
click at [685, 397] on span "Proof of Delinquent Tax Payment" at bounding box center [691, 399] width 205 height 11
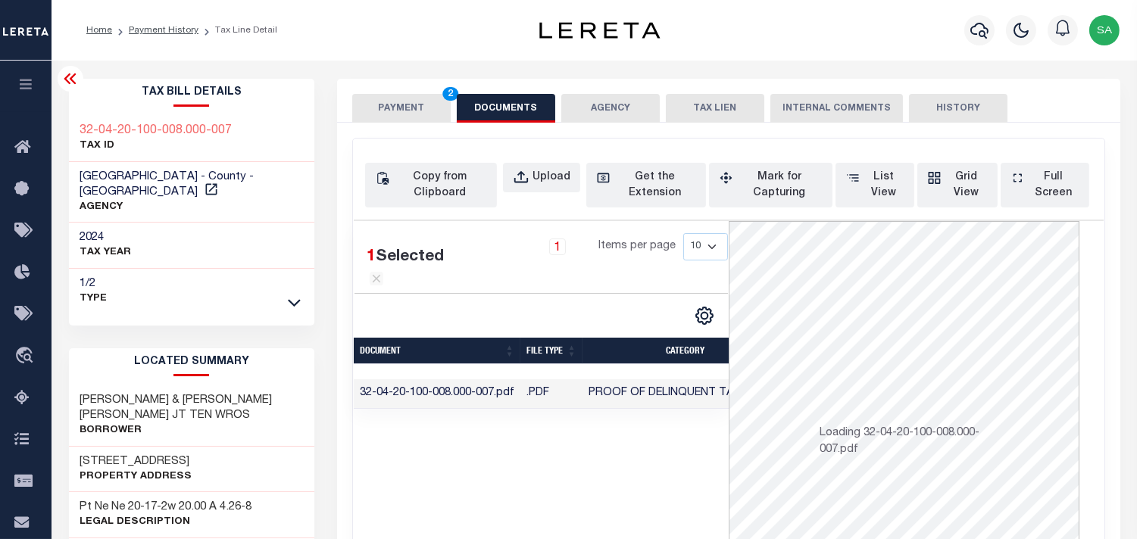
click at [396, 102] on button "PAYMENT 2" at bounding box center [401, 108] width 98 height 29
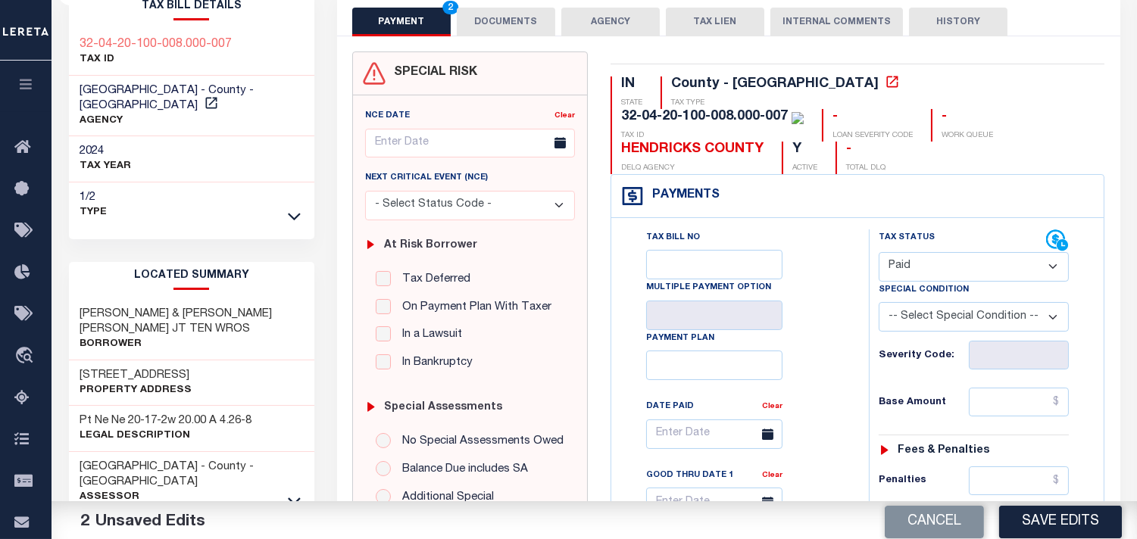
scroll to position [168, 0]
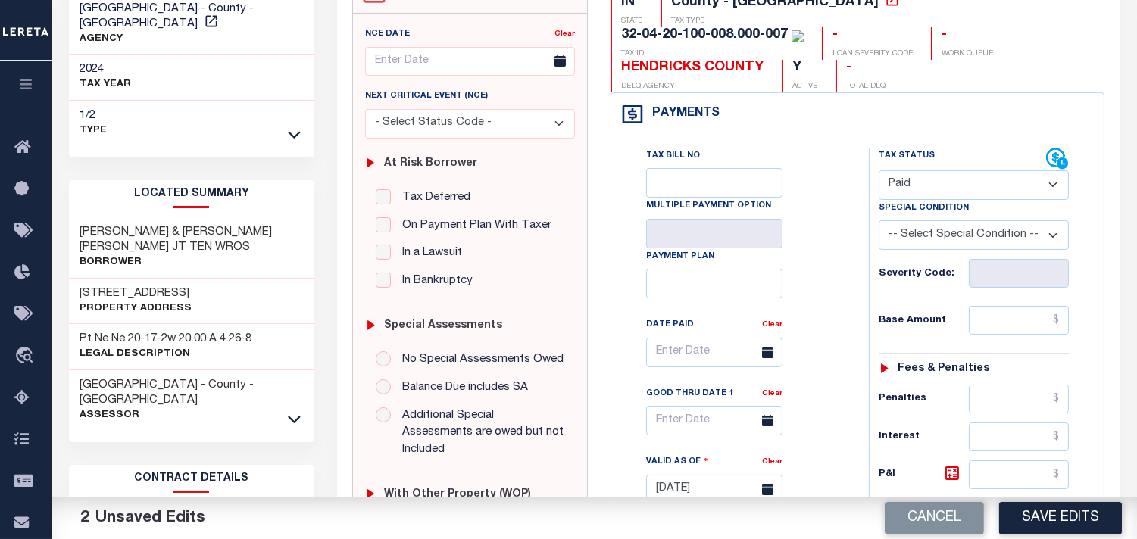
click at [1005, 259] on div "Tax Status Status - Select Status Code -" at bounding box center [979, 482] width 220 height 669
click at [996, 306] on input "text" at bounding box center [1019, 320] width 100 height 29
paste input "700.22"
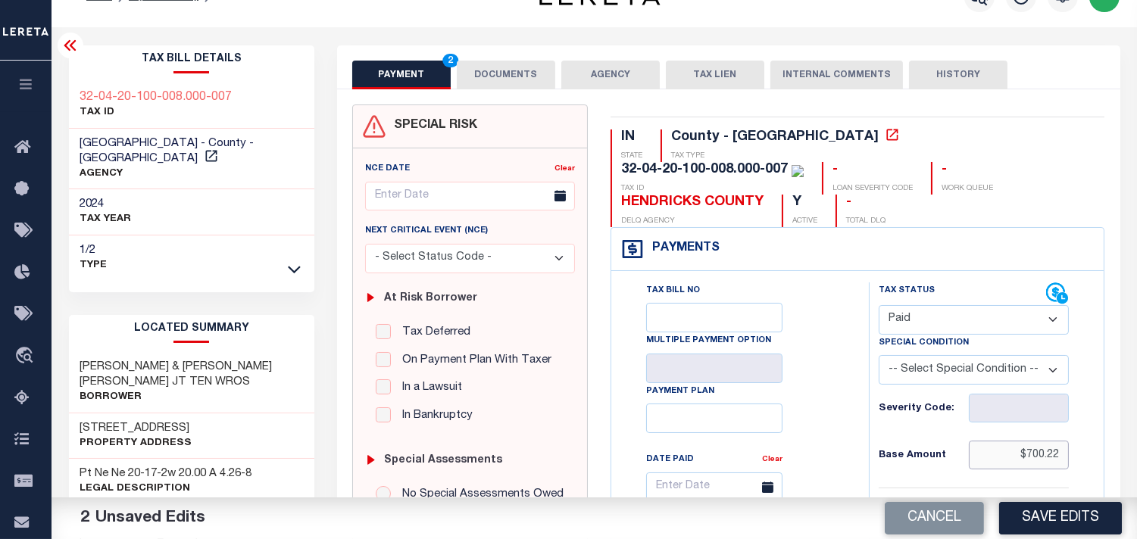
scroll to position [0, 0]
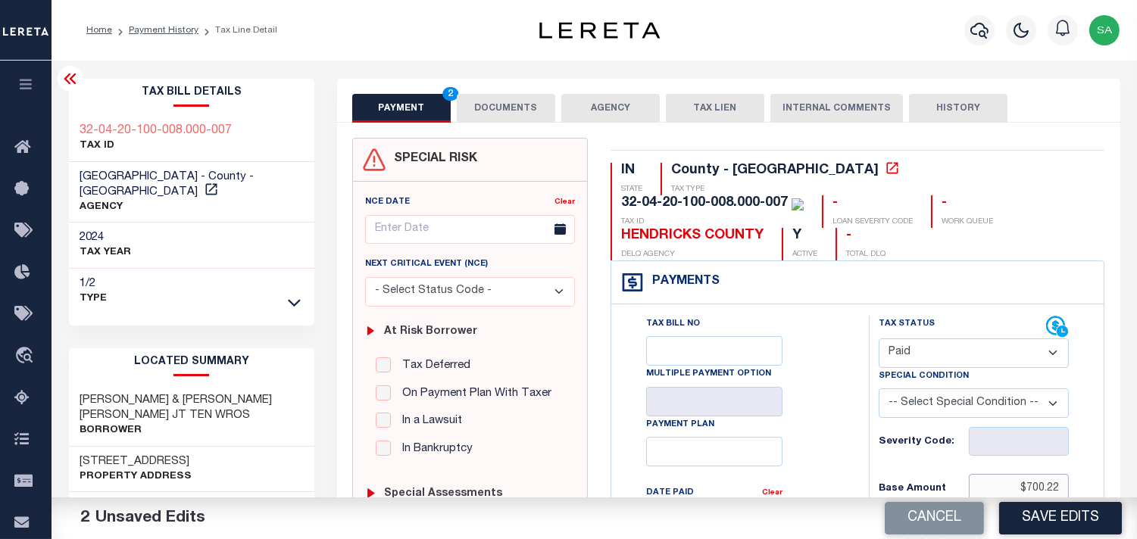
type input "$700.22"
click at [517, 111] on button "DOCUMENTS" at bounding box center [506, 108] width 98 height 29
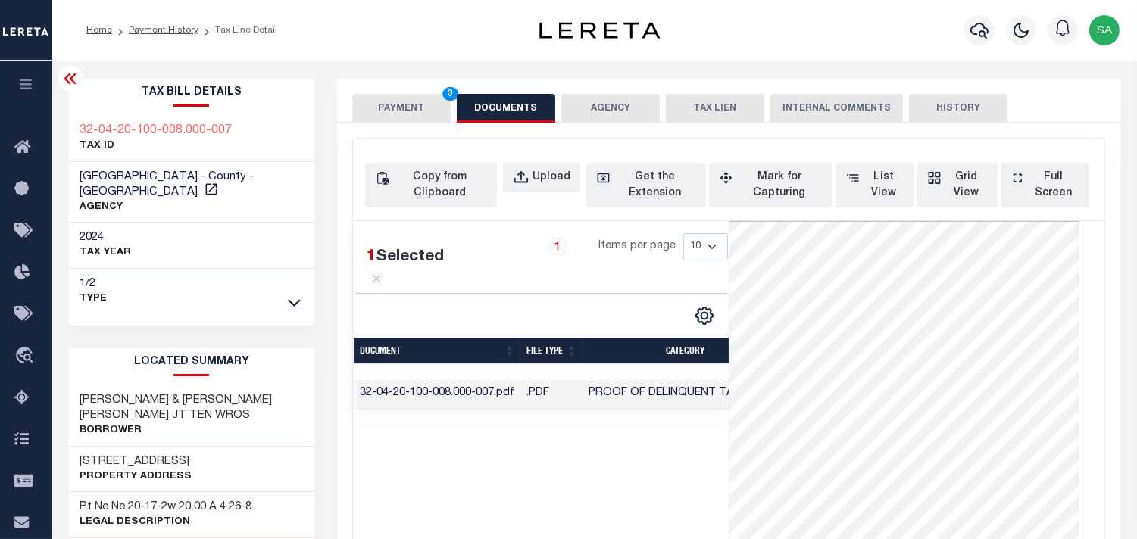
click at [425, 102] on button "PAYMENT 3" at bounding box center [401, 108] width 98 height 29
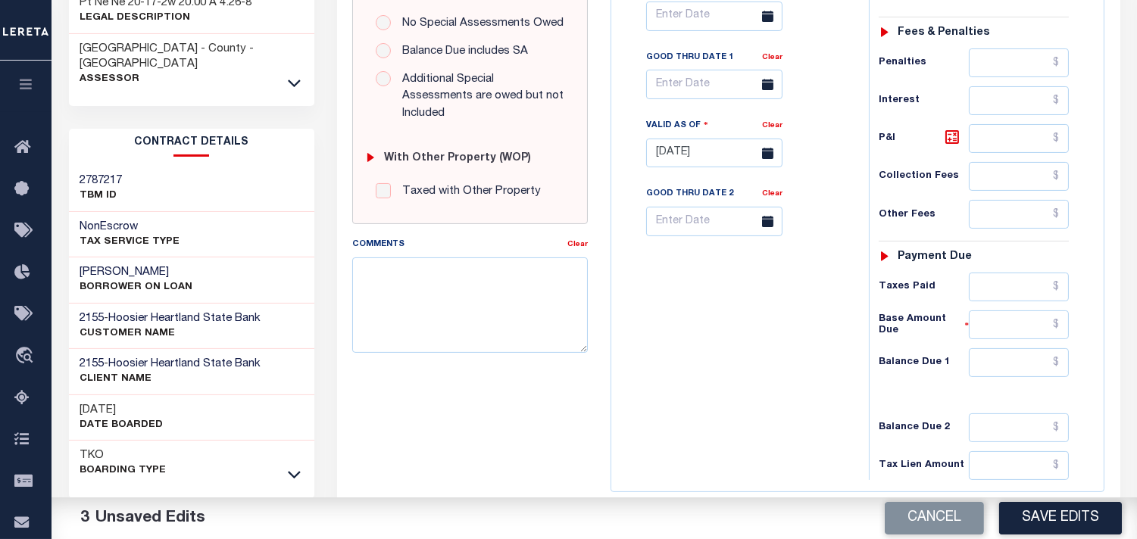
scroll to position [606, 0]
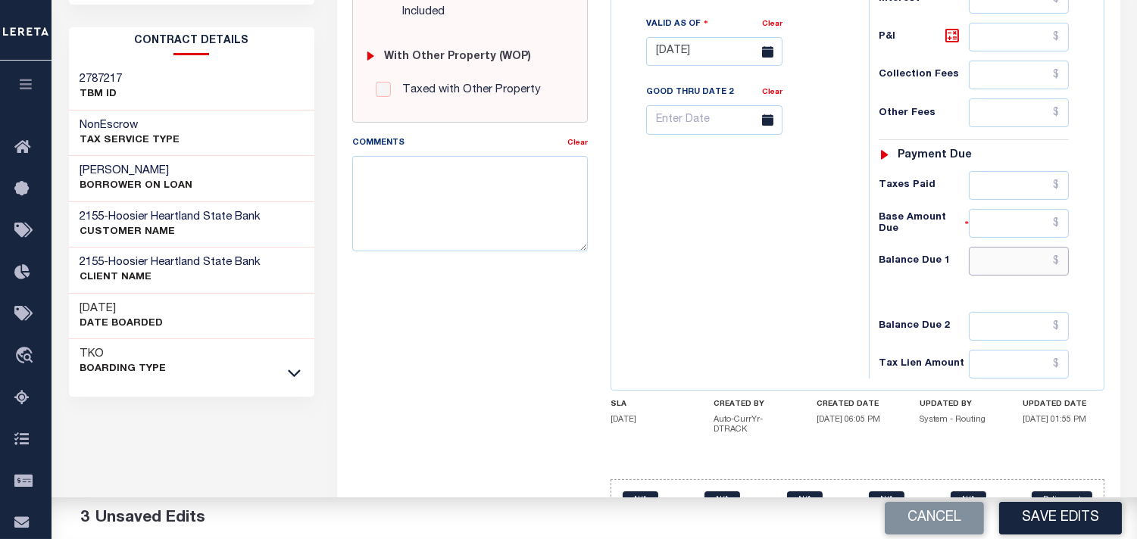
drag, startPoint x: 1029, startPoint y: 230, endPoint x: 902, endPoint y: 240, distance: 126.9
click at [1029, 247] on input "text" at bounding box center [1019, 261] width 100 height 29
type input "$0.00"
click at [1063, 515] on button "Save Edits" at bounding box center [1060, 518] width 123 height 33
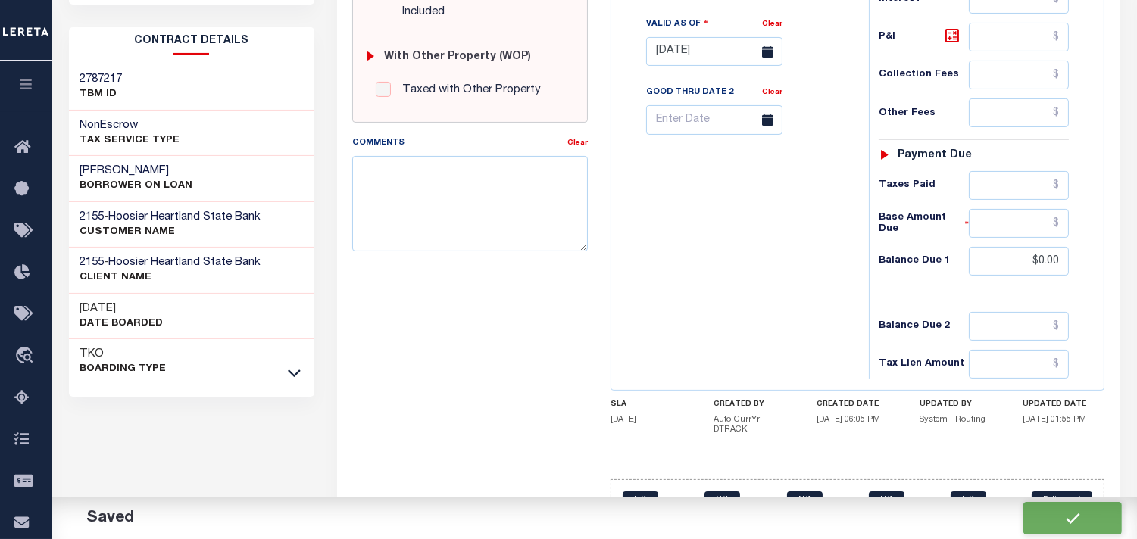
checkbox input "false"
type input "$700.22"
type input "$0"
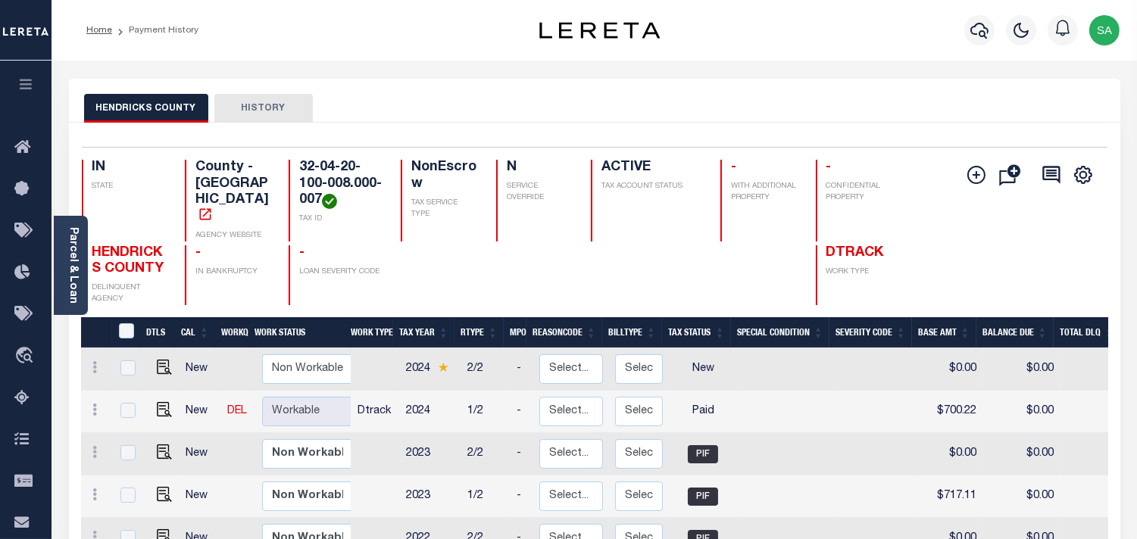
click at [864, 87] on div "HENDRICKS COUNTY HISTORY" at bounding box center [594, 101] width 1051 height 44
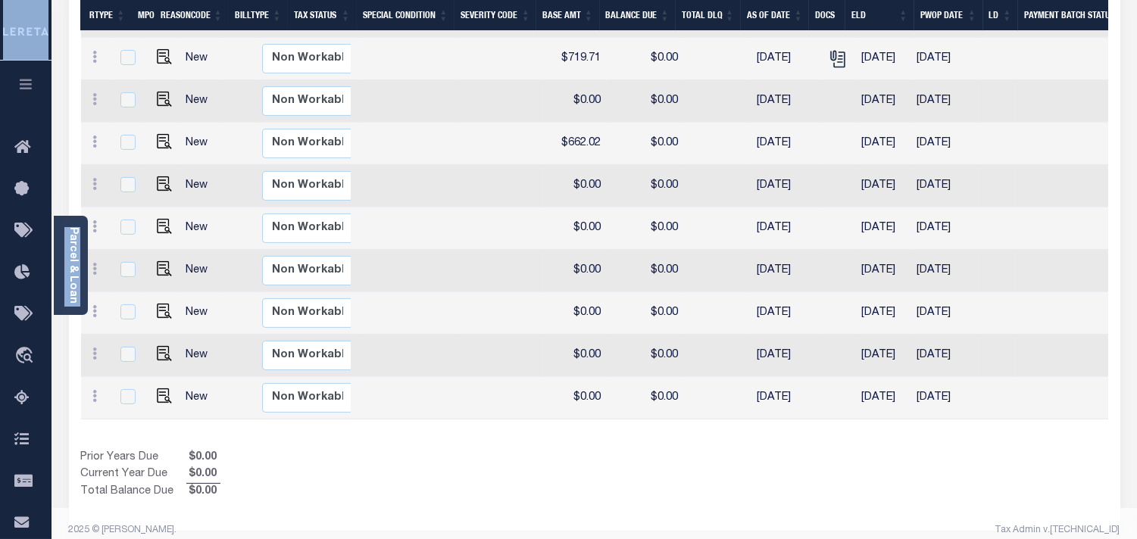
scroll to position [0, 377]
click at [857, 473] on div "Show Tax Lines before Bill Release Date Prior Years Due $0.00 Current Year Due …" at bounding box center [594, 475] width 1027 height 51
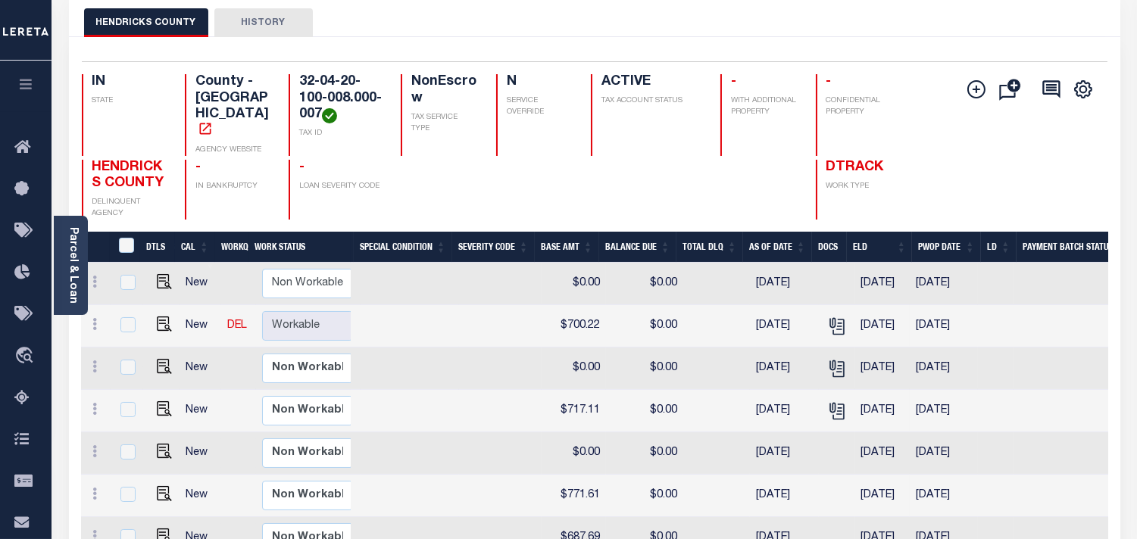
scroll to position [0, 0]
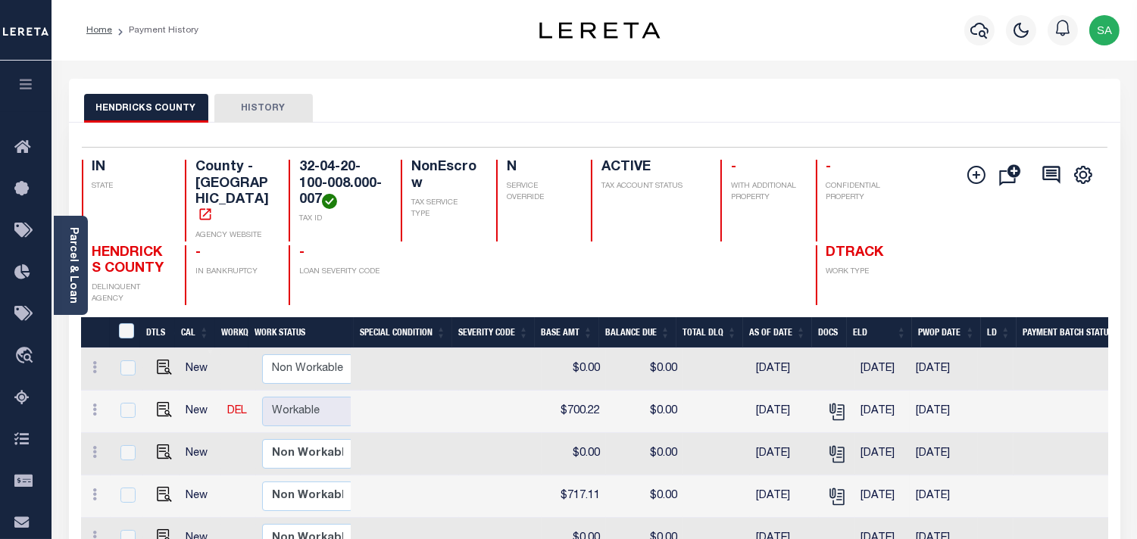
drag, startPoint x: 495, startPoint y: 74, endPoint x: 417, endPoint y: 103, distance: 83.9
click at [68, 267] on link "Parcel & Loan" at bounding box center [72, 265] width 11 height 77
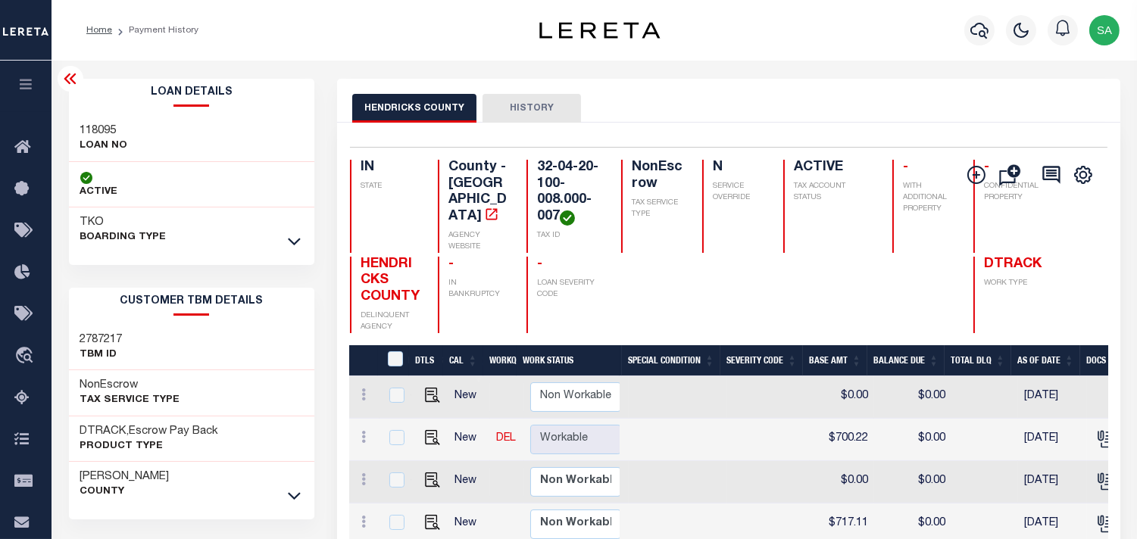
click at [96, 119] on div "118095 LOAN NO" at bounding box center [192, 139] width 246 height 46
copy h3 "118095"
click at [542, 176] on h4 "32-04-20-100-008.000-007" at bounding box center [570, 193] width 67 height 66
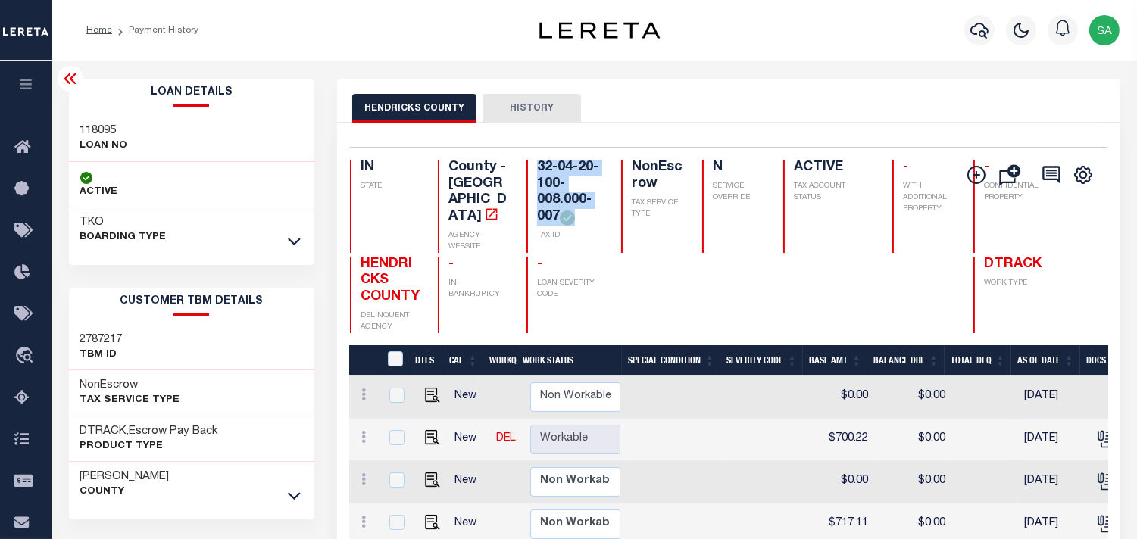
click at [542, 176] on h4 "32-04-20-100-008.000-007" at bounding box center [570, 193] width 67 height 66
copy div "32-04-20-100-008.000-007"
click at [709, 112] on div "HENDRICKS COUNTY HISTORY" at bounding box center [728, 108] width 753 height 28
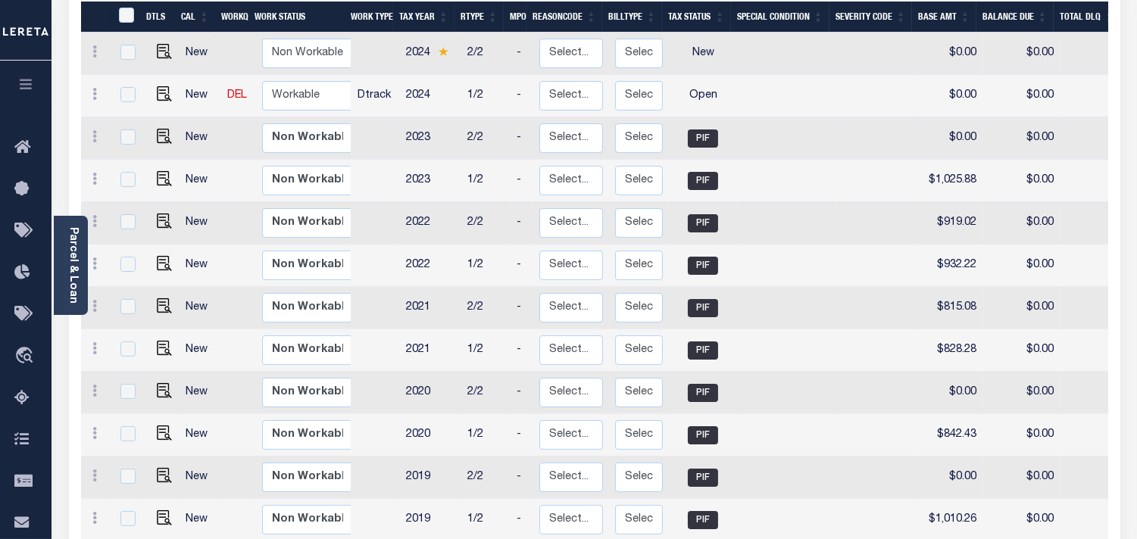
scroll to position [103, 0]
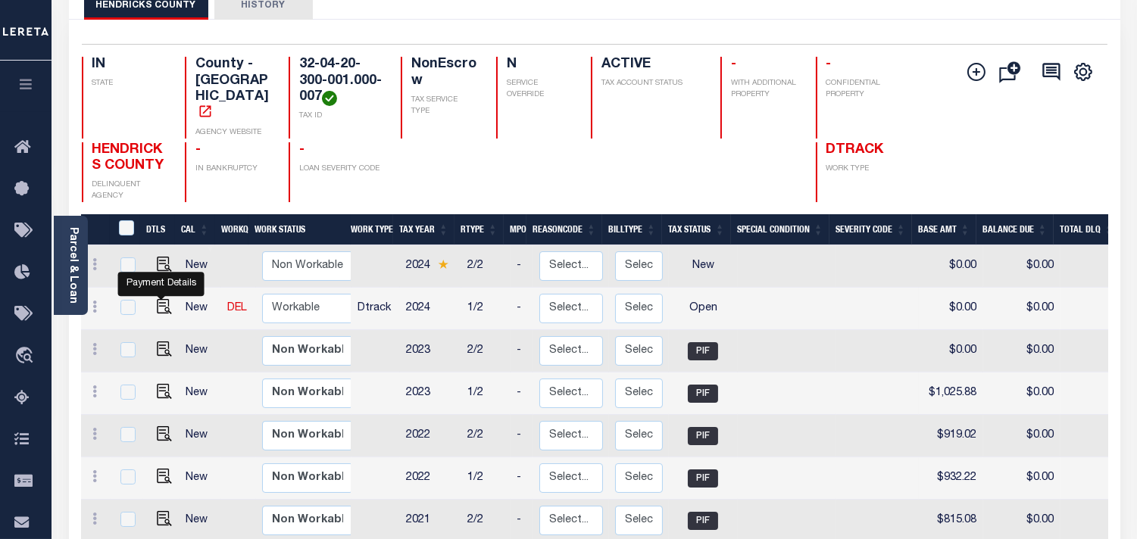
drag, startPoint x: 157, startPoint y: 295, endPoint x: 1126, endPoint y: 354, distance: 971.4
click at [157, 299] on img "" at bounding box center [164, 306] width 15 height 15
checkbox input "true"
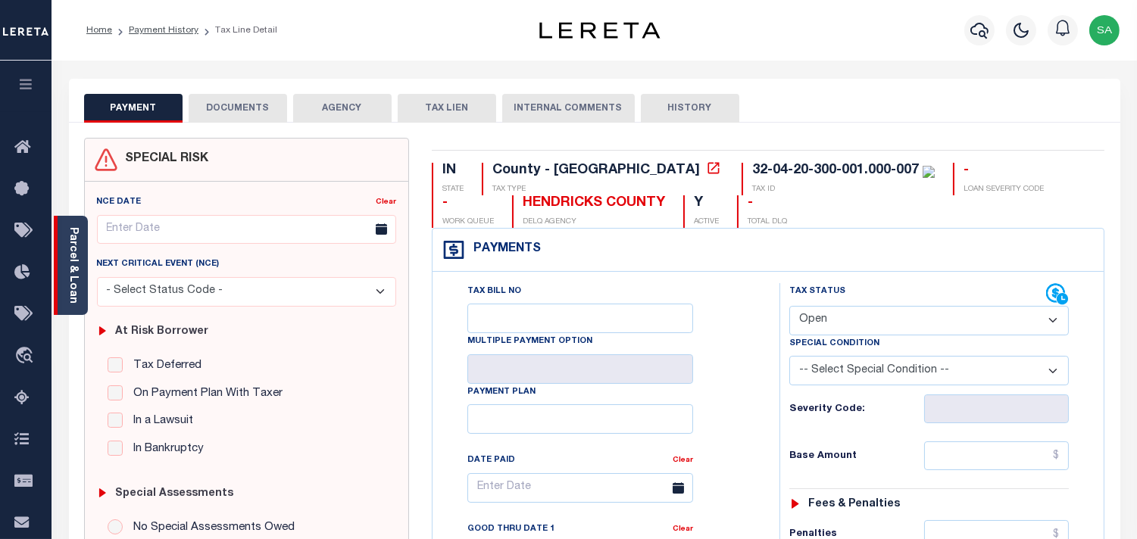
click at [80, 292] on div "Parcel & Loan" at bounding box center [71, 265] width 34 height 99
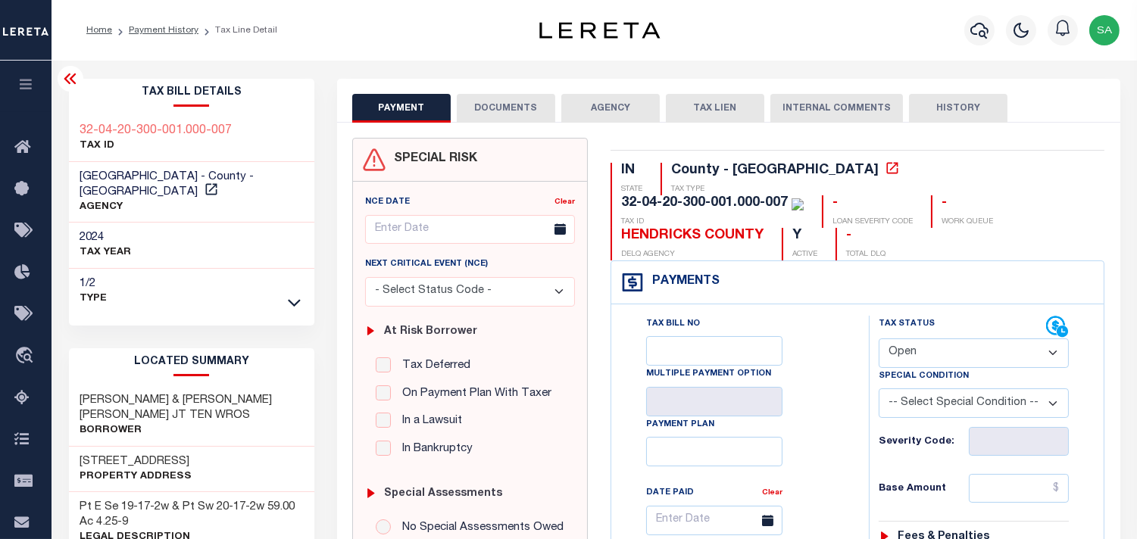
click at [952, 339] on select "- Select Status Code - Open Due/Unpaid Paid Incomplete No Tax Due Internal Refu…" at bounding box center [974, 354] width 190 height 30
select select "PYD"
click at [879, 339] on select "- Select Status Code - Open Due/Unpaid Paid Incomplete No Tax Due Internal Refu…" at bounding box center [974, 354] width 190 height 30
type input "[DATE]"
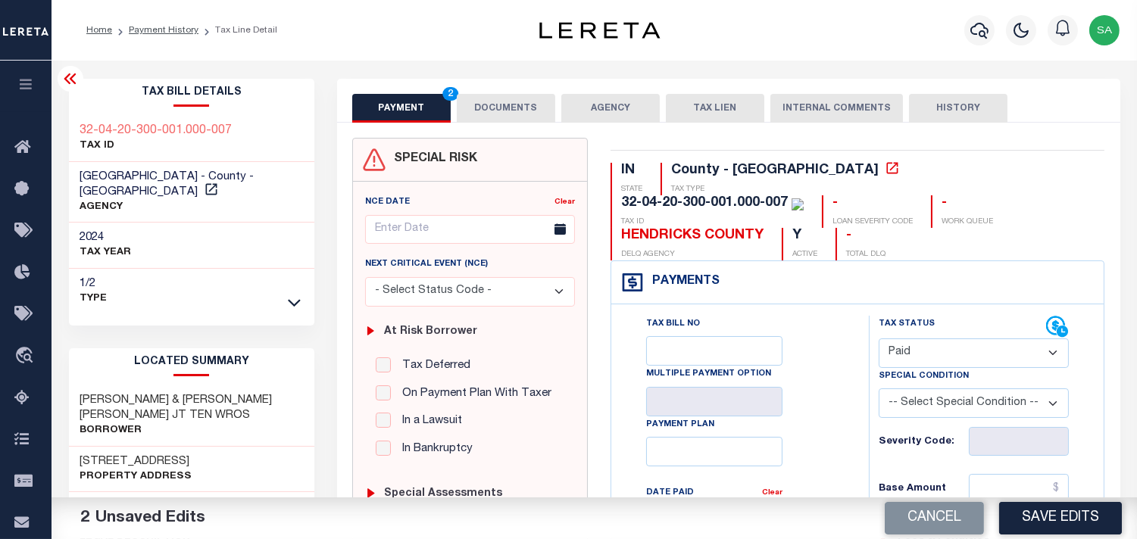
click at [495, 111] on button "DOCUMENTS" at bounding box center [506, 108] width 98 height 29
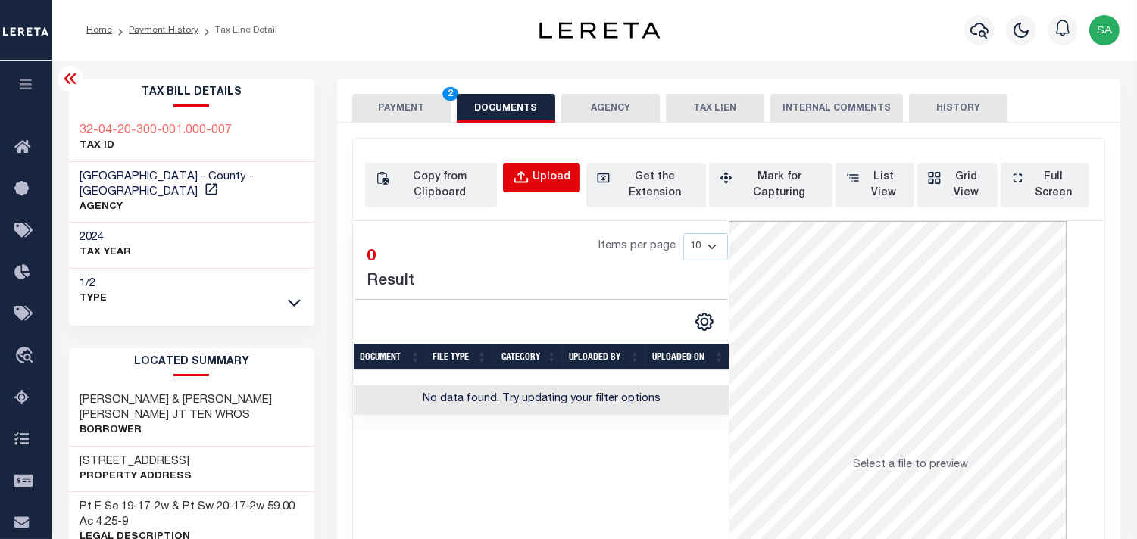
click at [533, 178] on button "Upload" at bounding box center [541, 178] width 77 height 30
select select "POP"
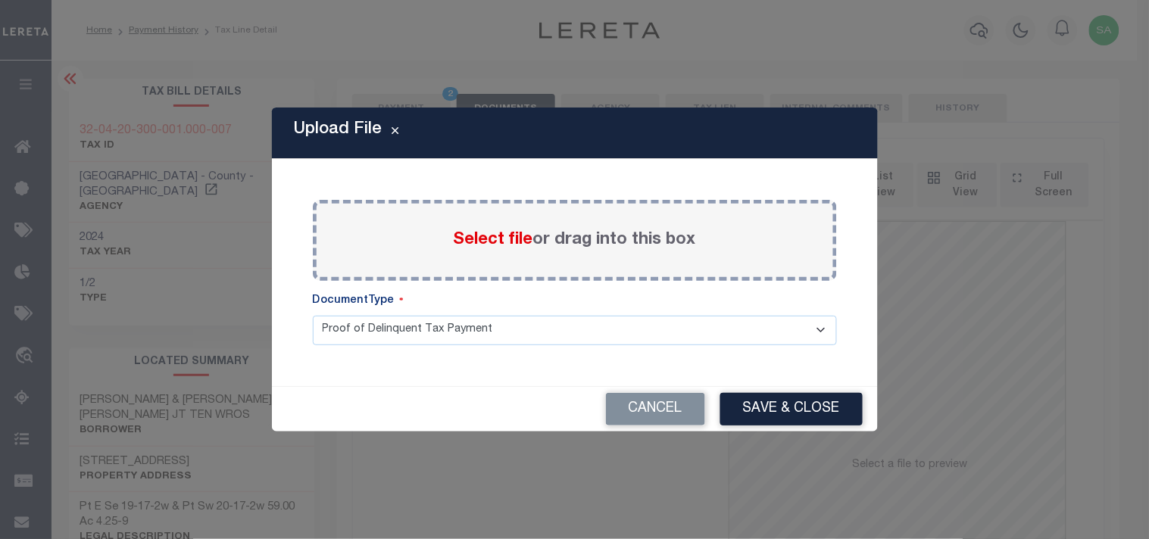
click at [553, 239] on label "Select file or drag into this box" at bounding box center [575, 240] width 242 height 25
click at [0, 0] on input "Select file or drag into this box" at bounding box center [0, 0] width 0 height 0
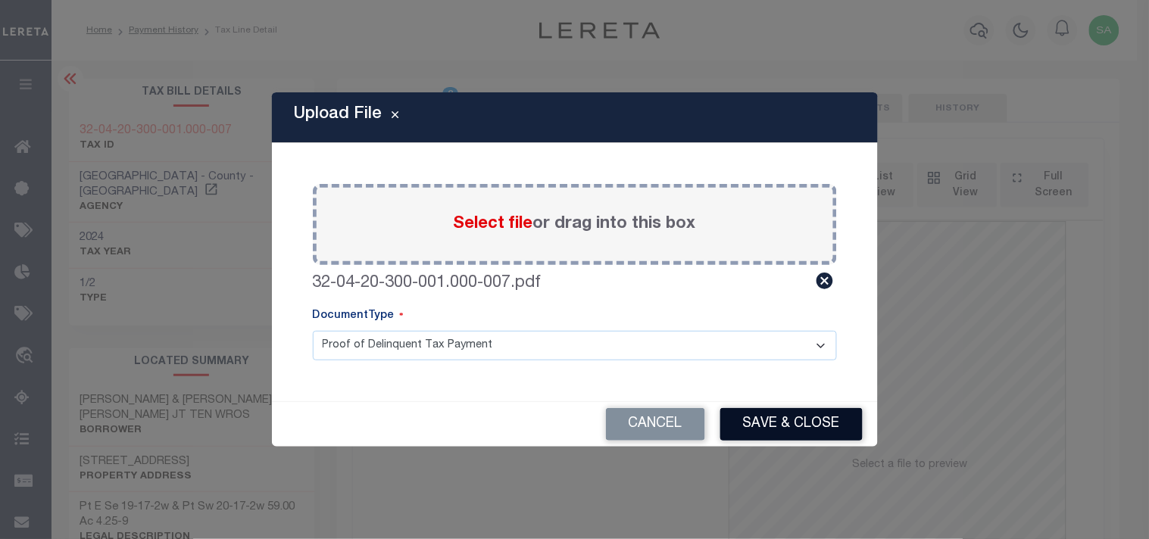
click at [795, 426] on button "Save & Close" at bounding box center [791, 424] width 142 height 33
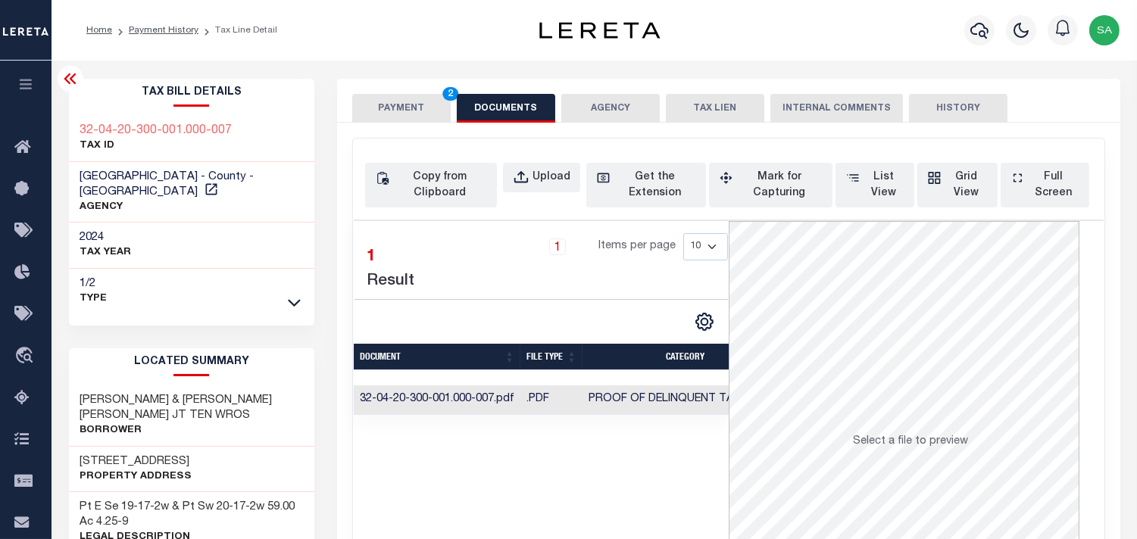
click at [564, 407] on td ".PDF" at bounding box center [551, 401] width 62 height 30
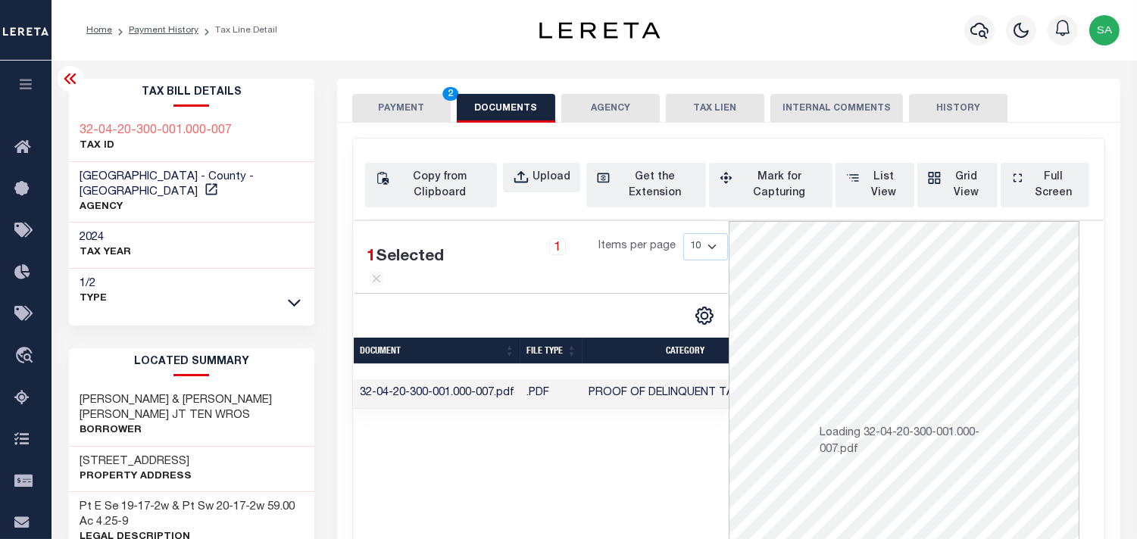
click at [417, 107] on button "PAYMENT 2" at bounding box center [401, 108] width 98 height 29
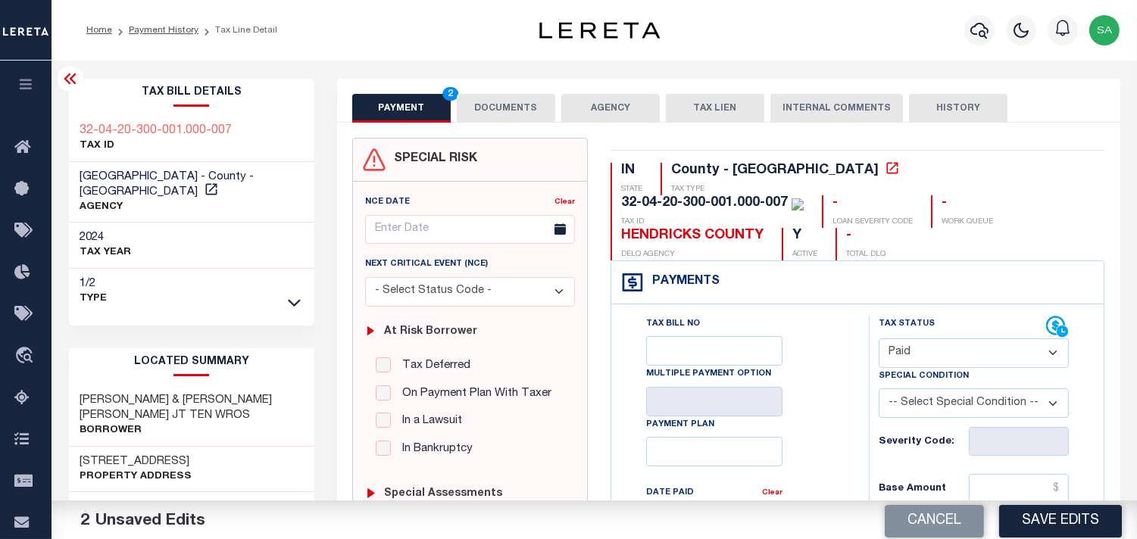
scroll to position [168, 0]
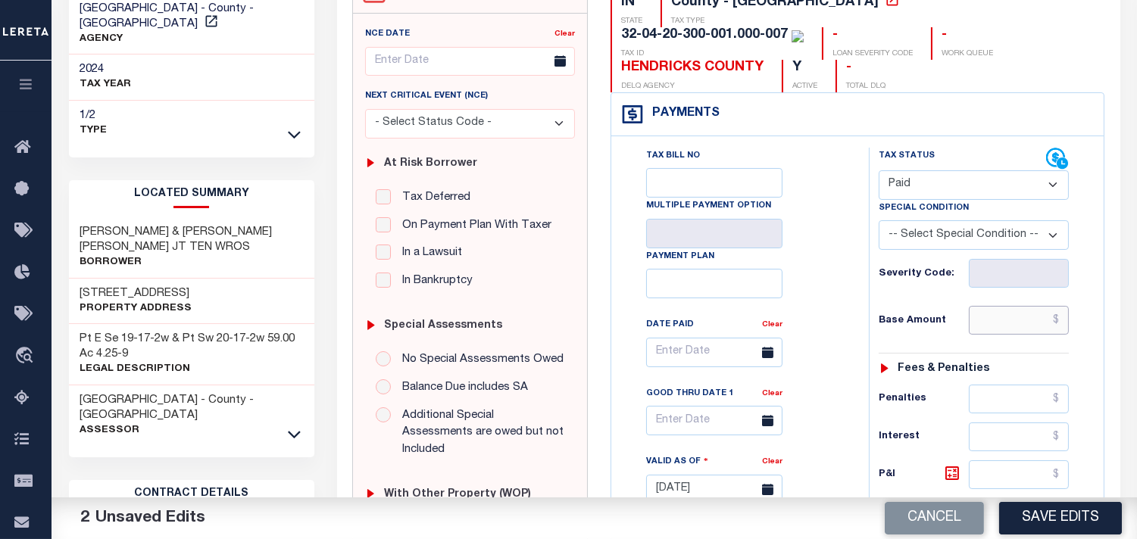
click at [1045, 306] on input "text" at bounding box center [1019, 320] width 100 height 29
paste input "1,119.56"
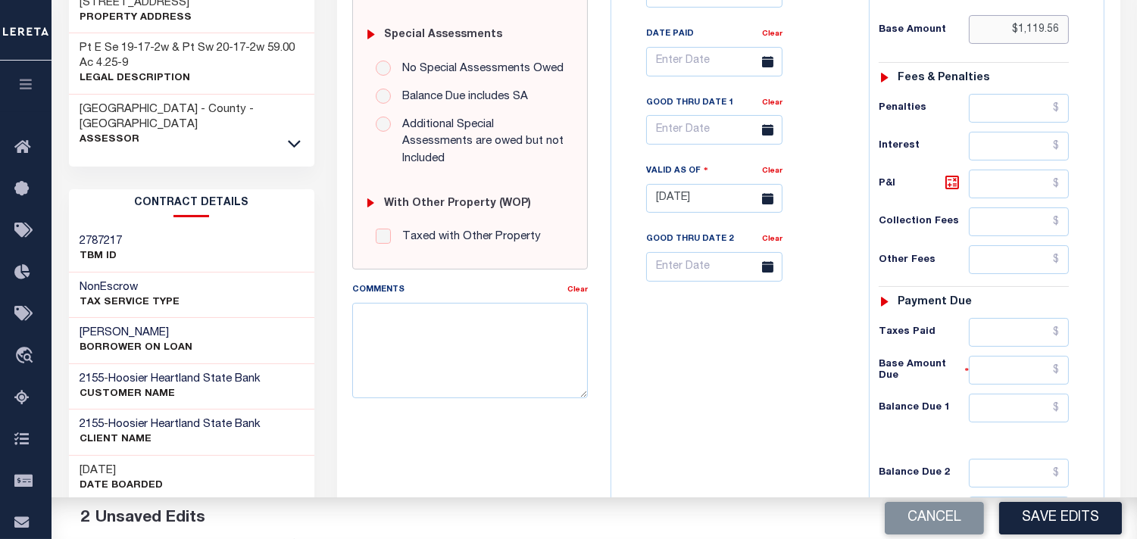
scroll to position [606, 0]
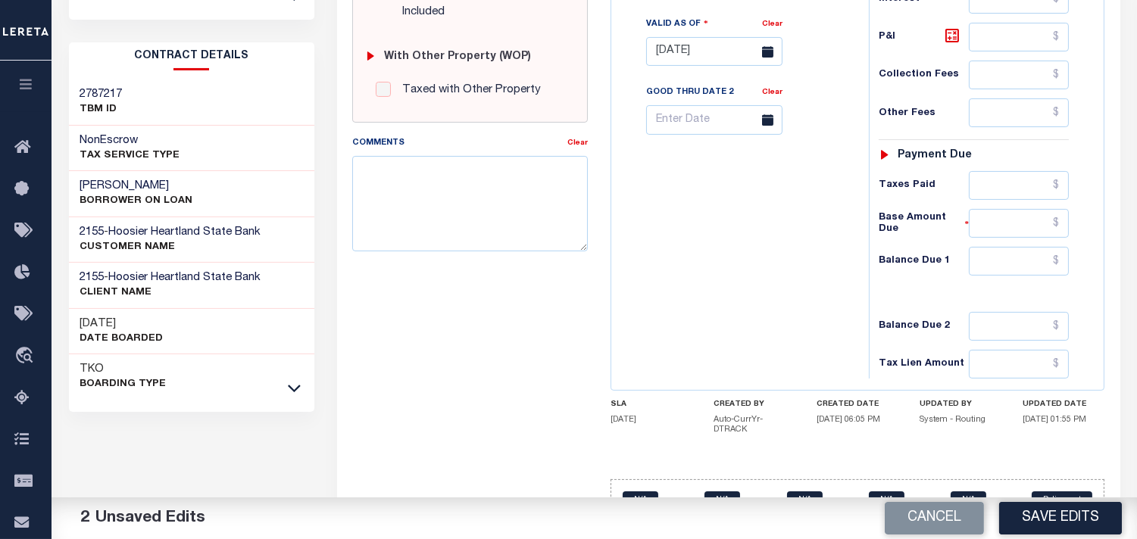
type input "$1,119.56"
click at [1021, 247] on input "text" at bounding box center [1019, 261] width 100 height 29
type input "$0.00"
click at [1063, 508] on button "Save Edits" at bounding box center [1060, 518] width 123 height 33
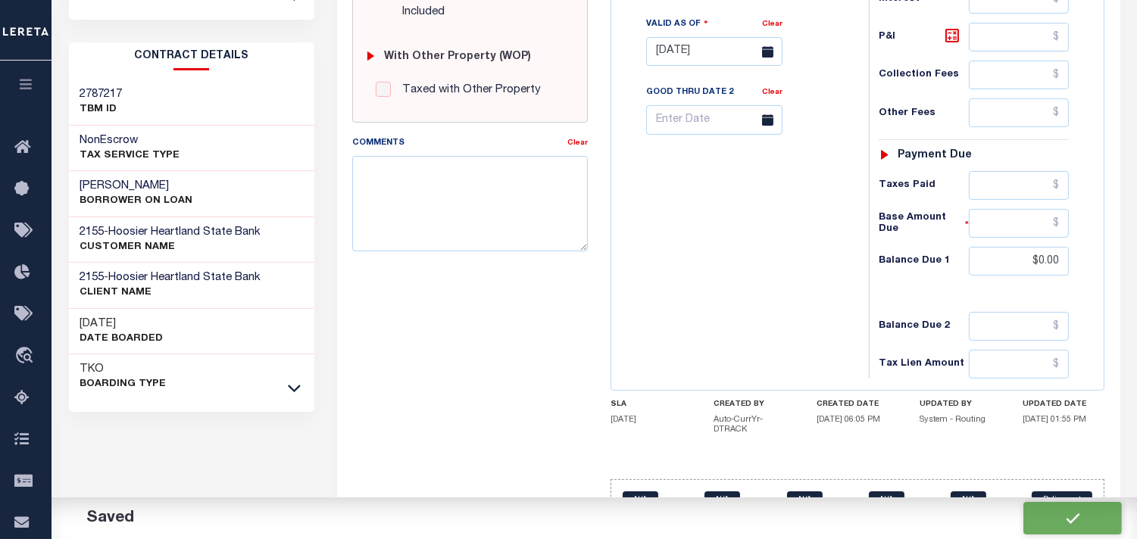
checkbox input "false"
type input "$1,119.56"
type input "$0"
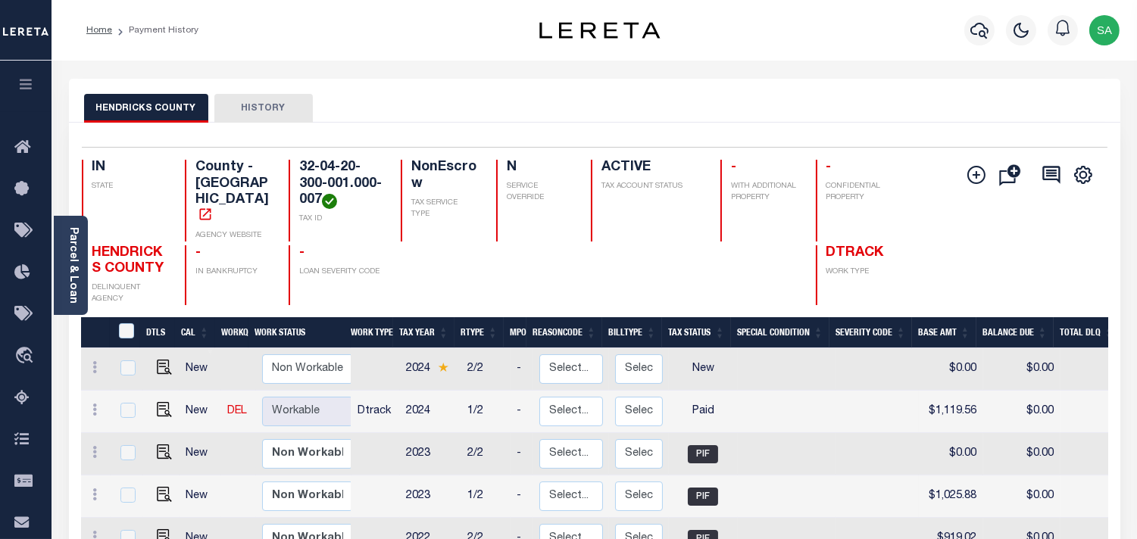
drag, startPoint x: 932, startPoint y: 88, endPoint x: 945, endPoint y: 85, distance: 12.5
click at [932, 88] on div "HENDRICKS COUNTY HISTORY" at bounding box center [594, 101] width 1051 height 44
click at [902, 53] on div "Profile Sign out" at bounding box center [907, 30] width 438 height 53
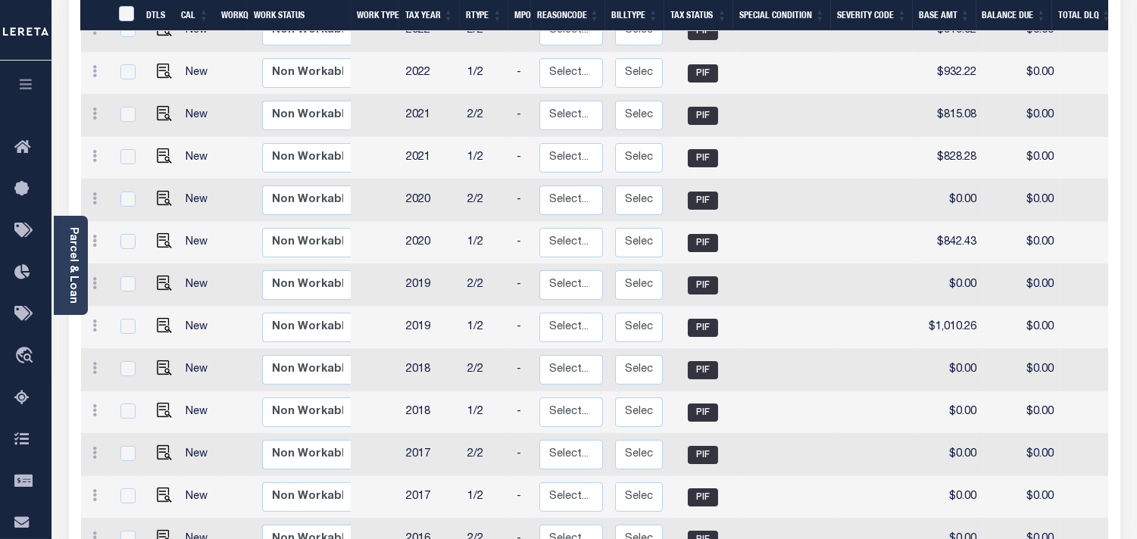
scroll to position [692, 0]
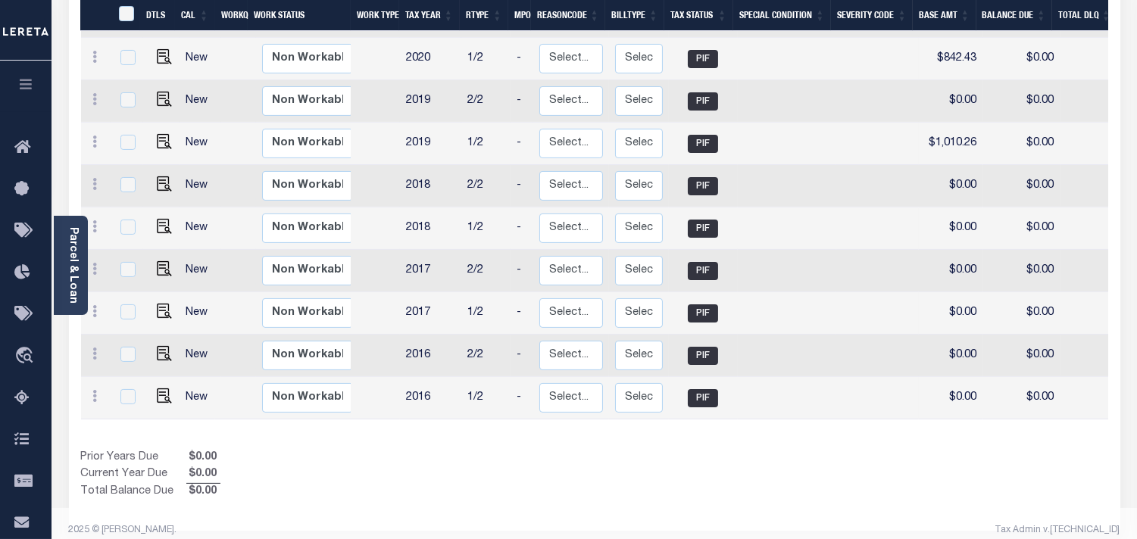
click at [753, 419] on div "DTLS CAL WorkQ Work Status Work Type Tax Year RType MPO ReasonCode BillType Tax…" at bounding box center [594, 63] width 1027 height 876
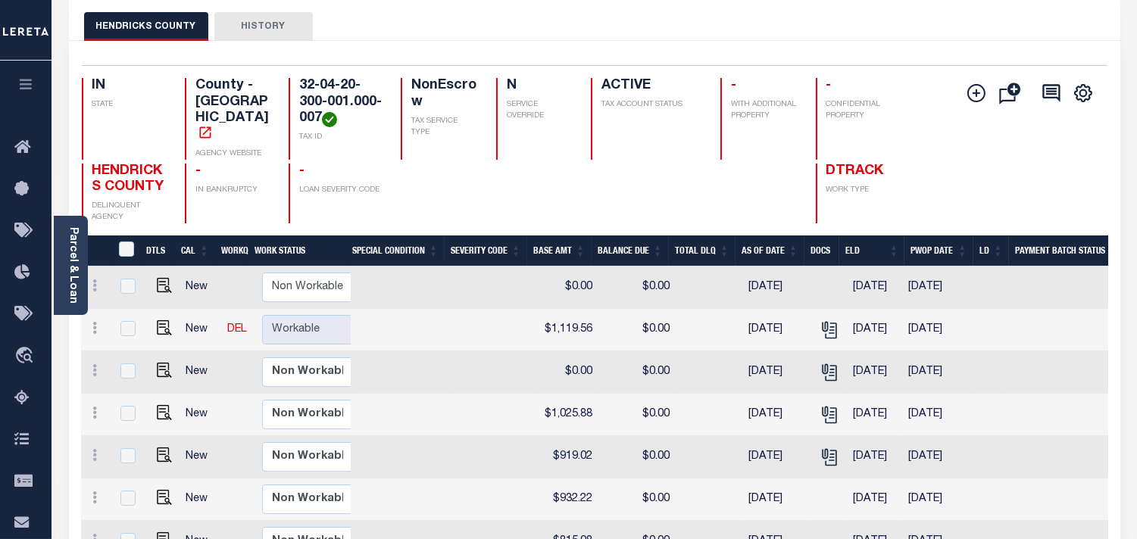
scroll to position [0, 0]
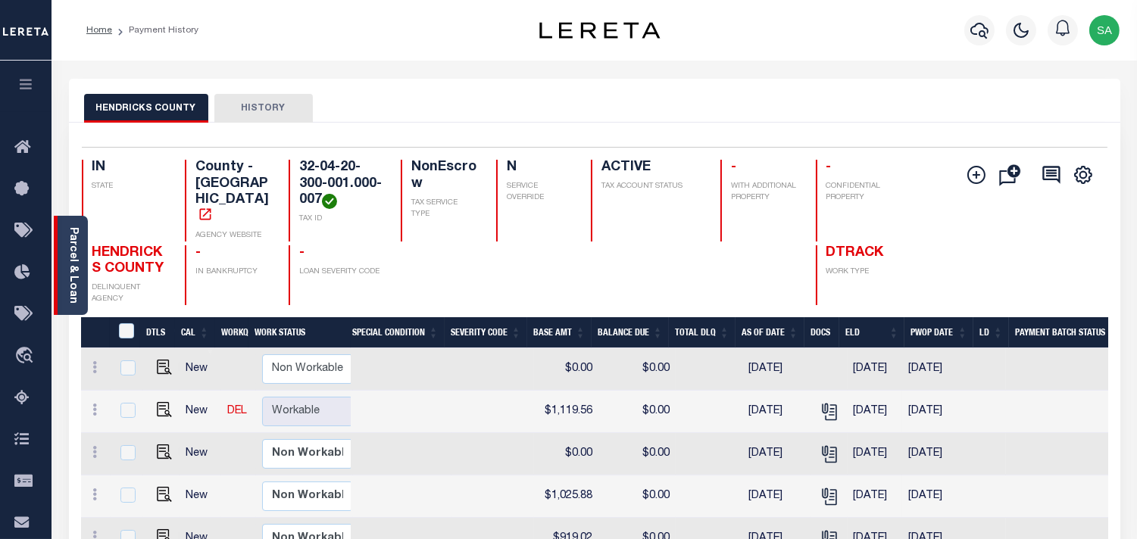
click at [73, 250] on link "Parcel & Loan" at bounding box center [72, 265] width 11 height 77
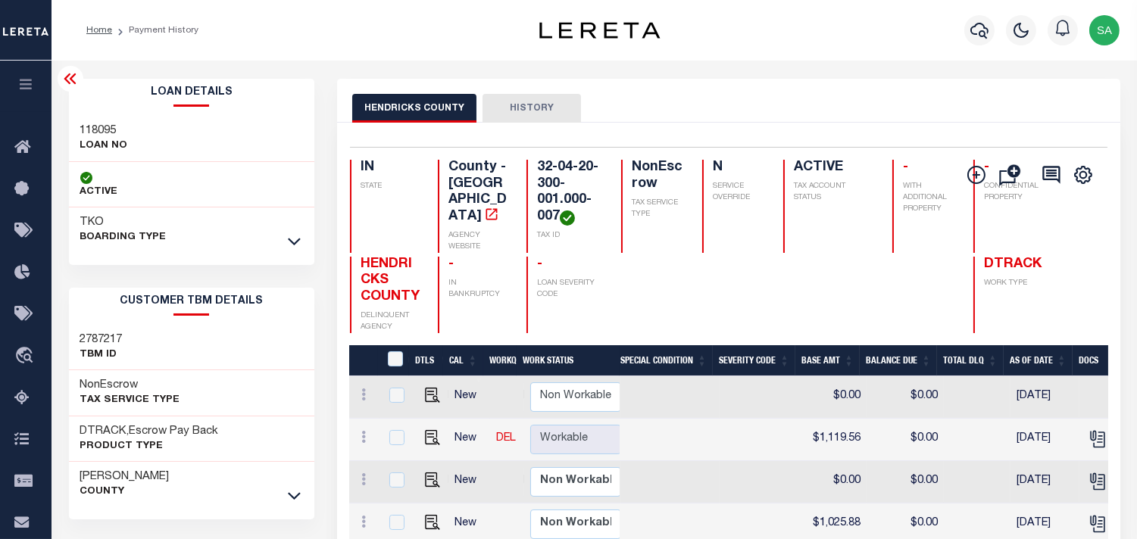
click at [95, 129] on h3 "118095" at bounding box center [104, 130] width 48 height 15
copy h3 "118095"
click at [537, 179] on h4 "32-04-20-300-001.000-007" at bounding box center [570, 193] width 67 height 66
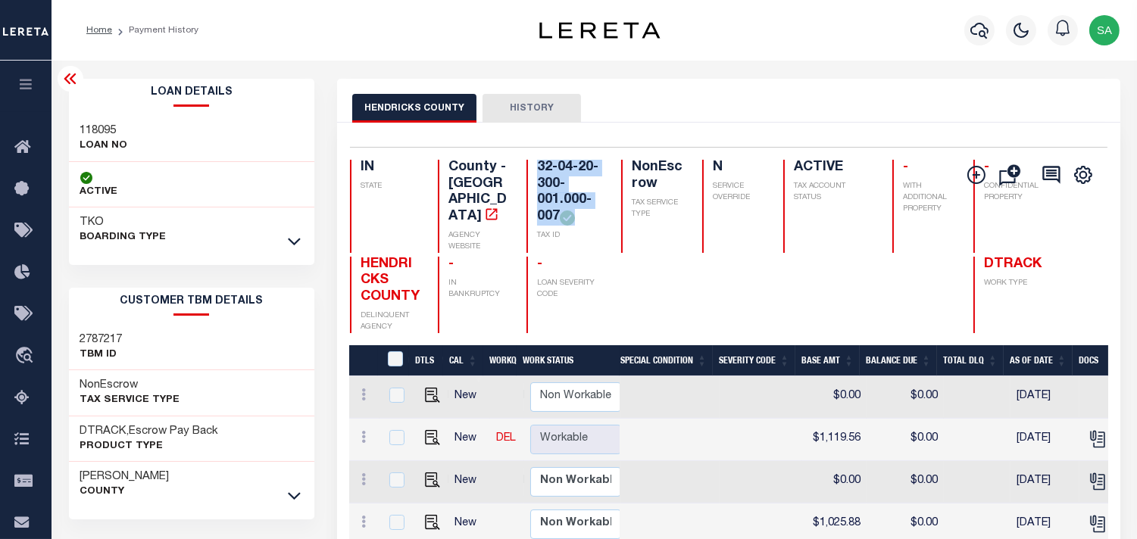
click at [537, 179] on h4 "32-04-20-300-001.000-007" at bounding box center [570, 193] width 67 height 66
copy div "32-04-20-300-001.000-007"
drag, startPoint x: 847, startPoint y: 58, endPoint x: 842, endPoint y: 72, distance: 14.6
click at [847, 58] on div "Home Payment History Profile" at bounding box center [594, 30] width 1085 height 61
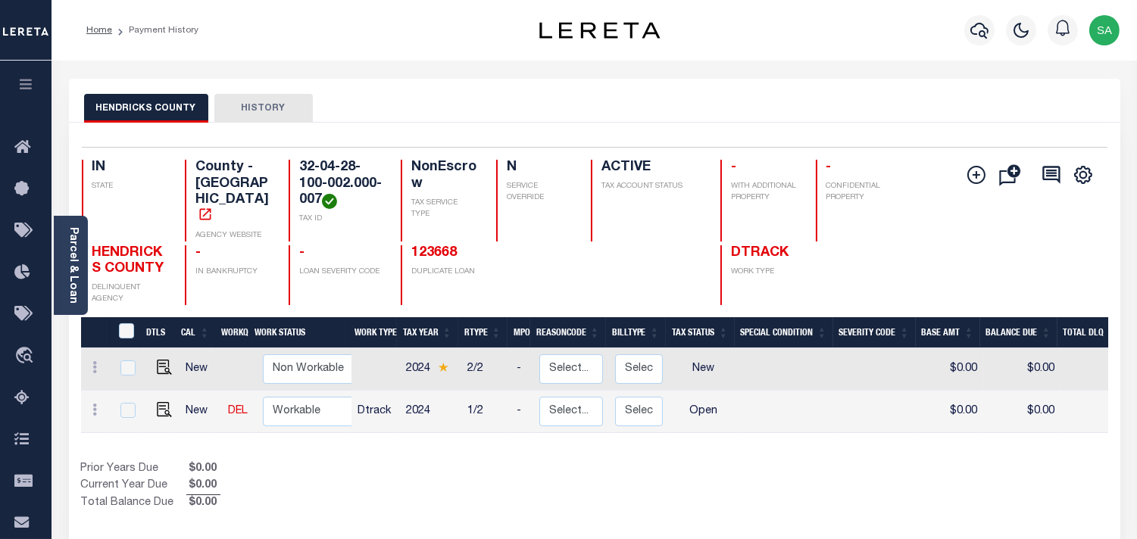
click at [751, 80] on div "HENDRICKS COUNTY HISTORY" at bounding box center [594, 101] width 1051 height 44
